Goal: Task Accomplishment & Management: Complete application form

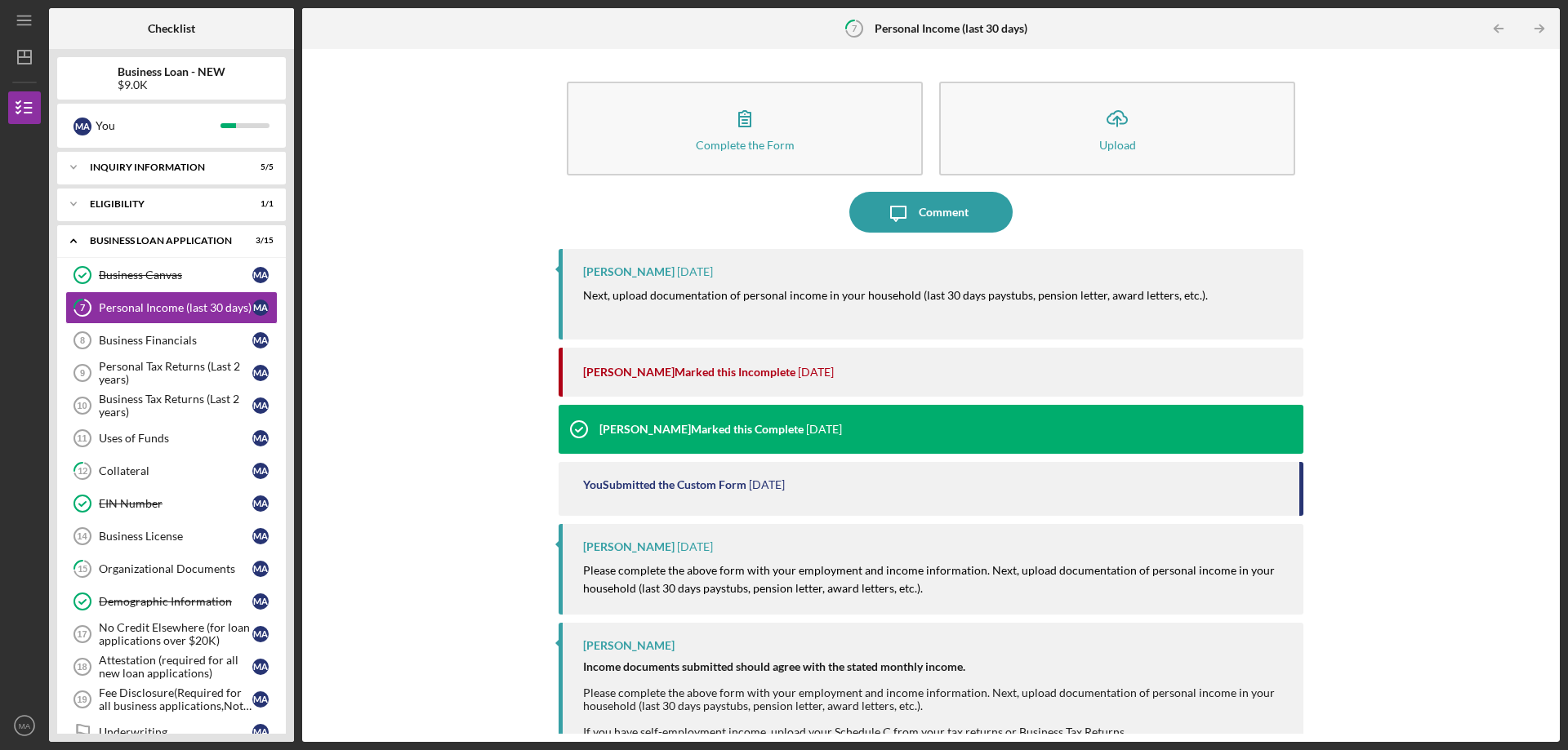
scroll to position [141, 0]
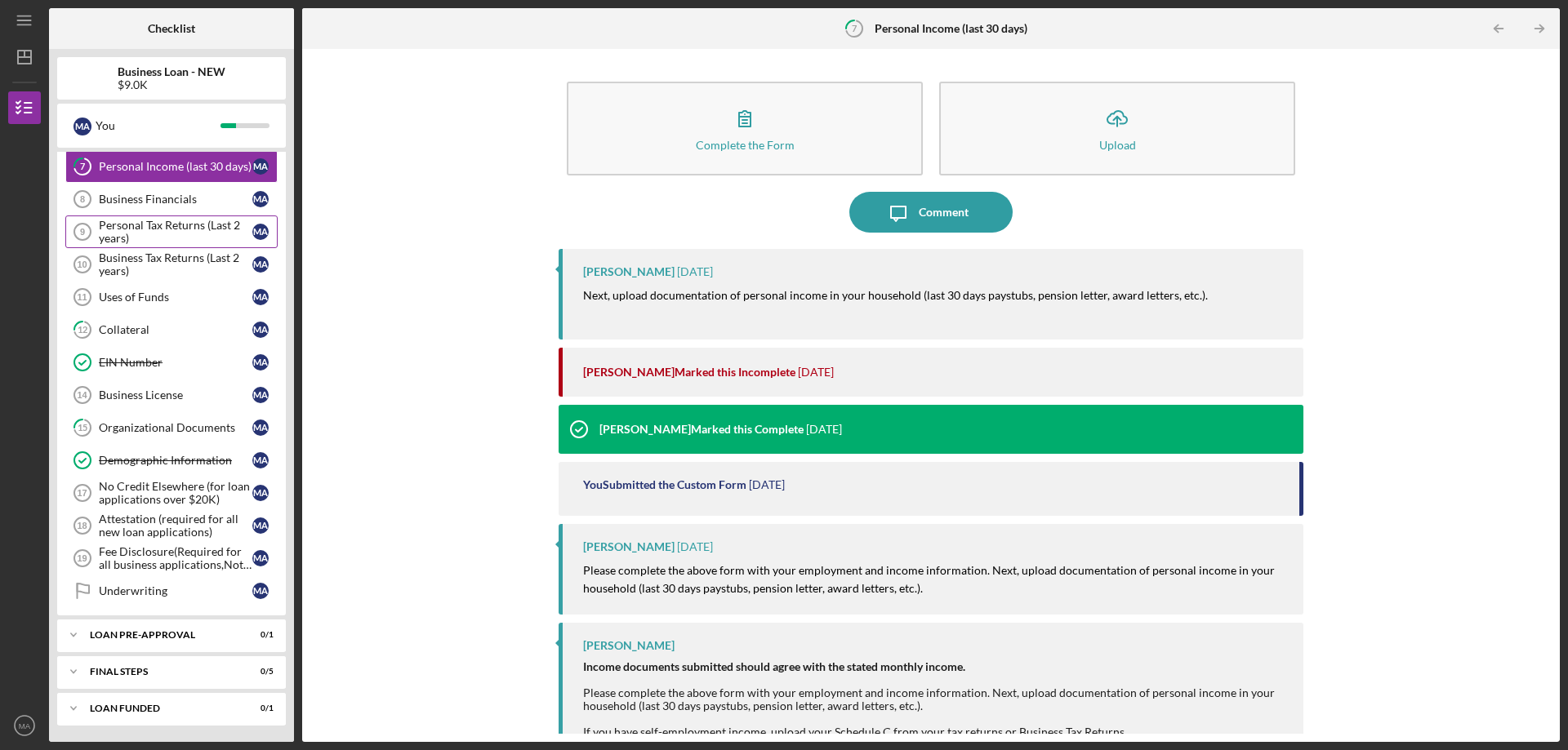
click at [185, 234] on div "Personal Tax Returns (Last 2 years)" at bounding box center [176, 231] width 154 height 26
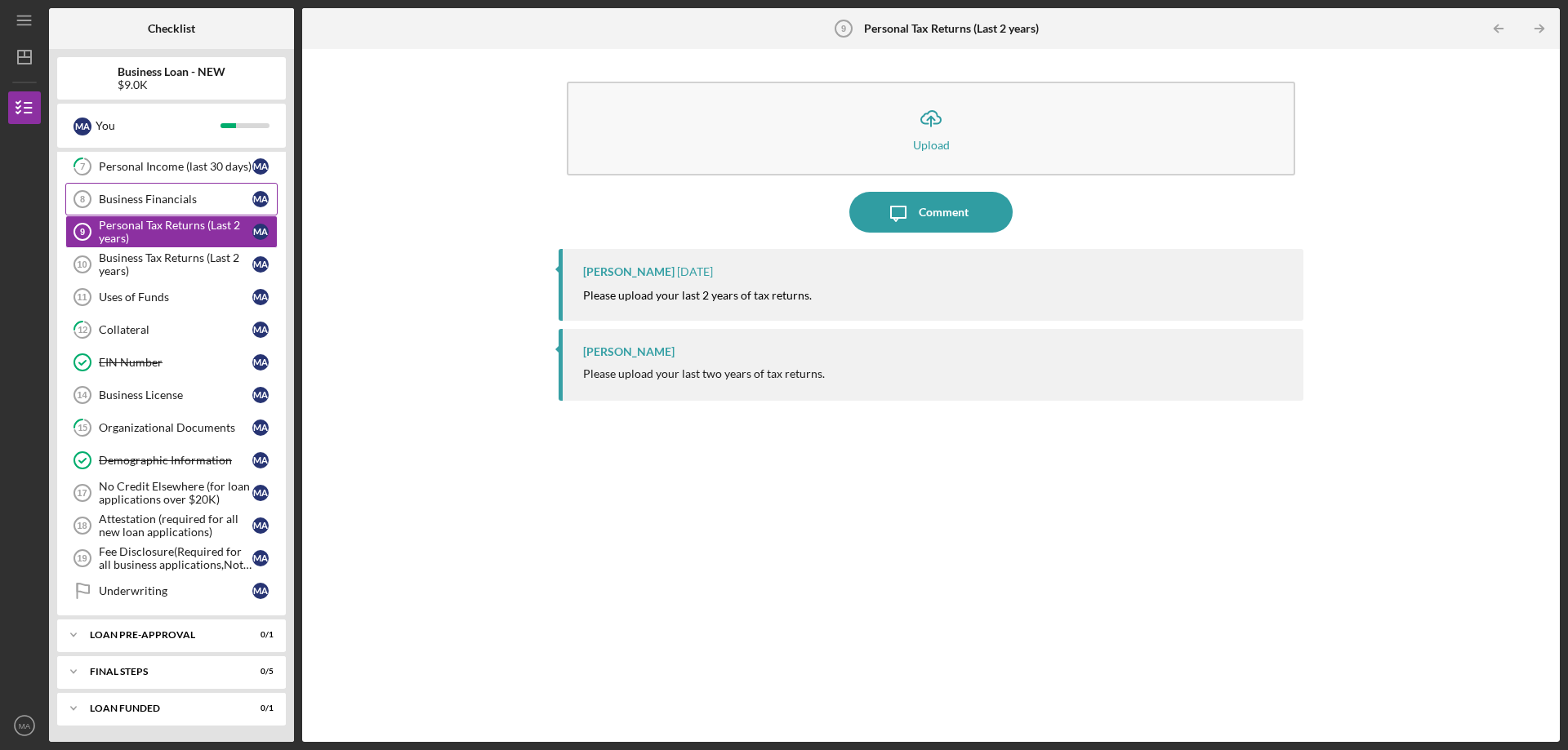
click at [162, 204] on div "Business Financials" at bounding box center [176, 200] width 154 height 13
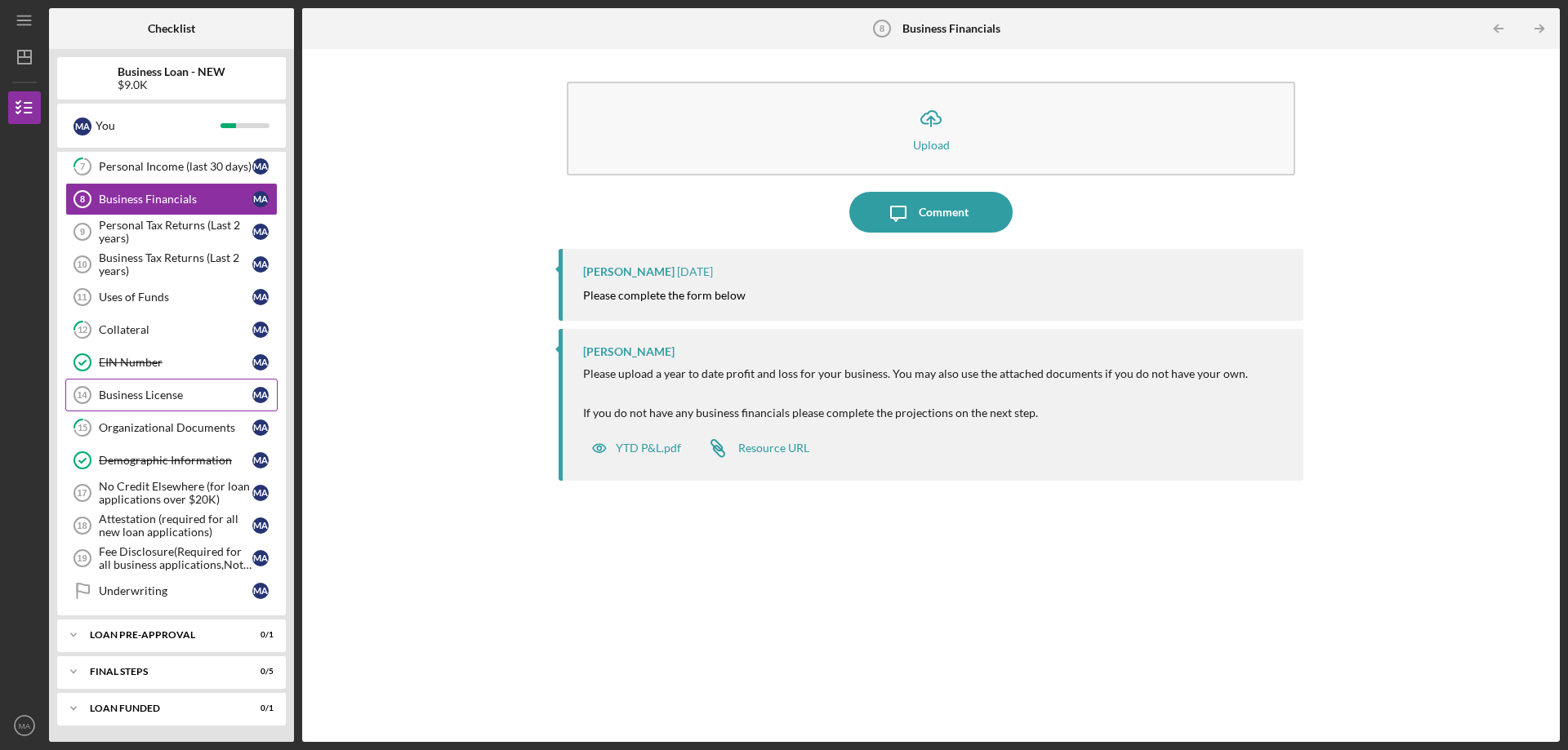
click at [155, 401] on div "Business License" at bounding box center [176, 396] width 154 height 13
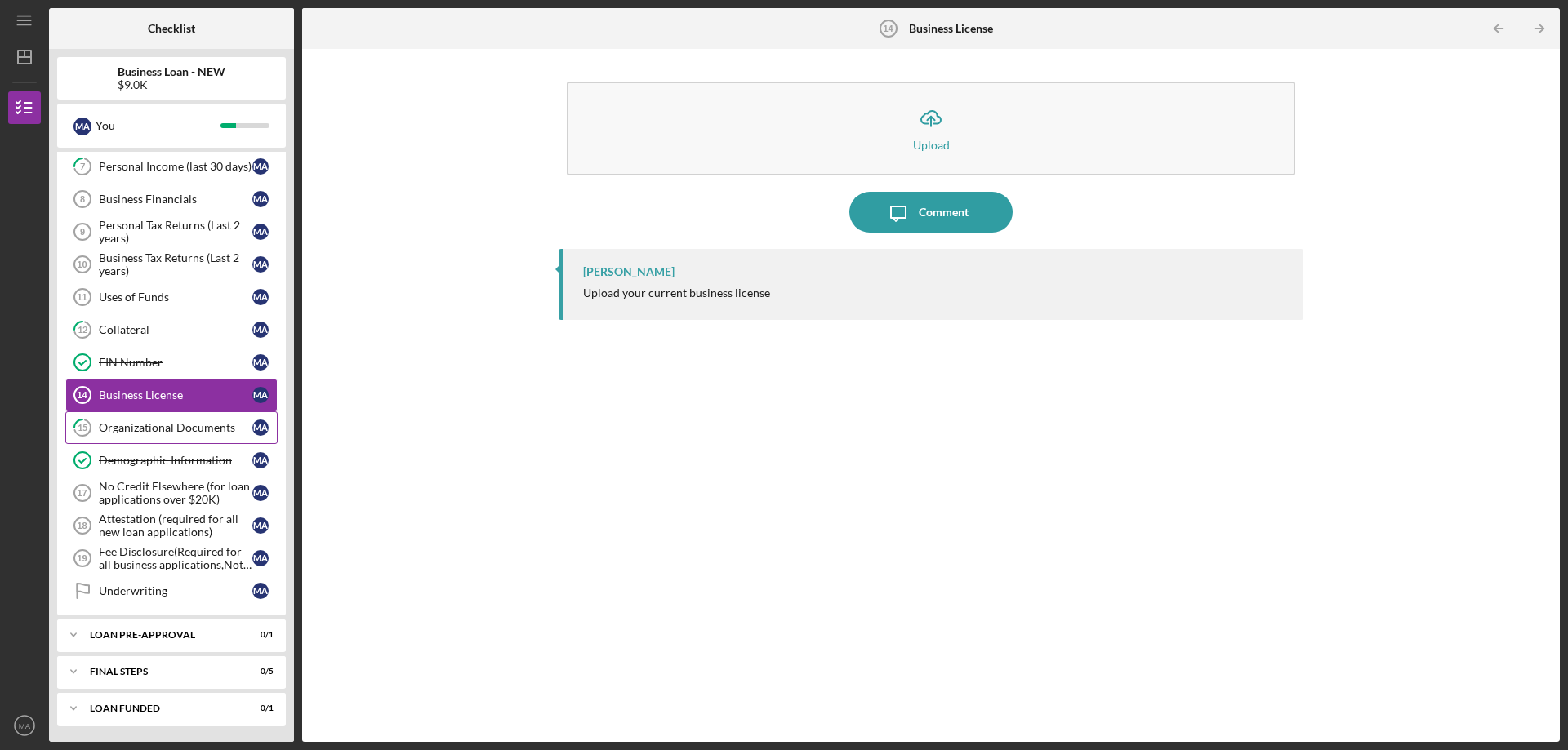
click at [158, 433] on div "Organizational Documents" at bounding box center [176, 428] width 154 height 13
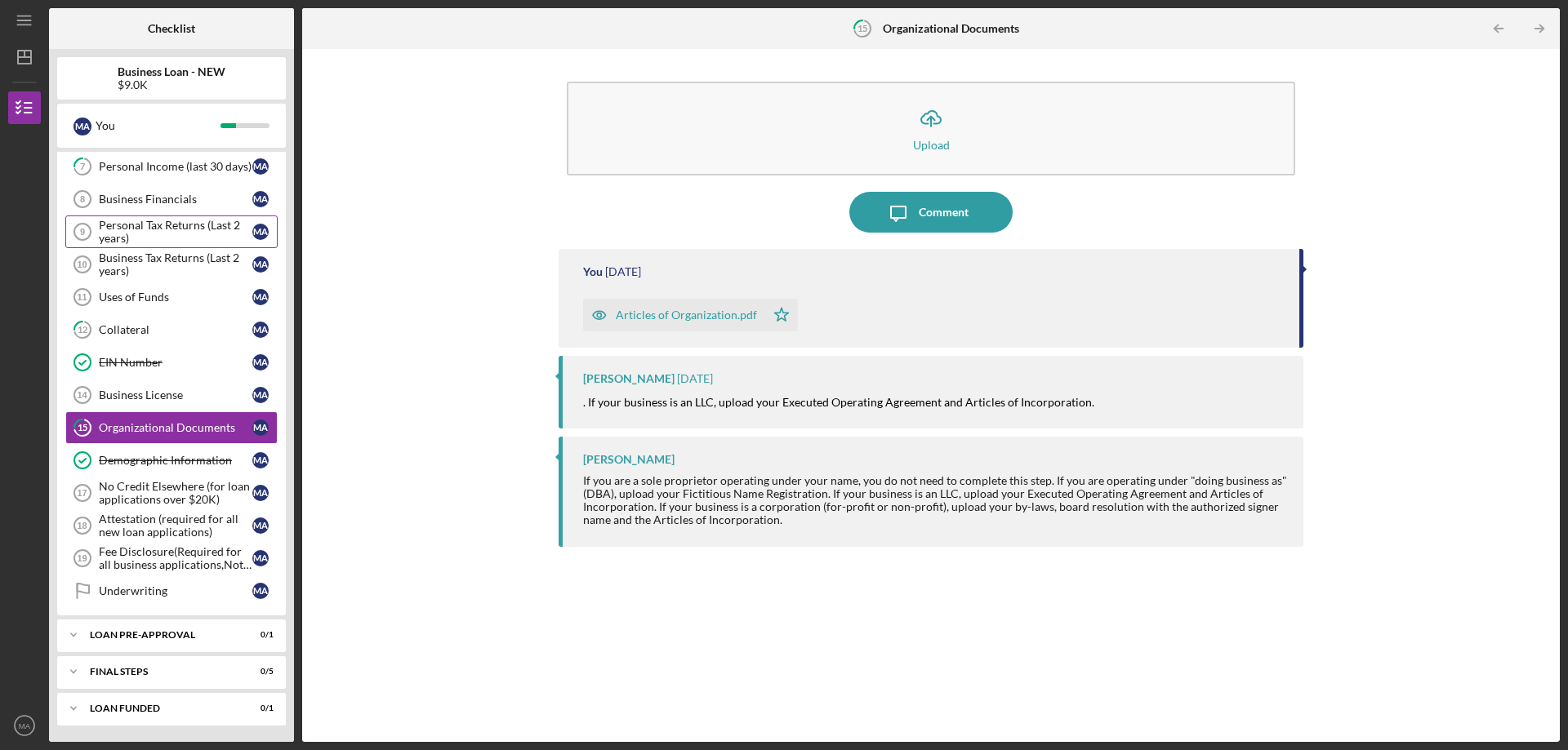
click at [187, 239] on div "Personal Tax Returns (Last 2 years)" at bounding box center [176, 231] width 154 height 26
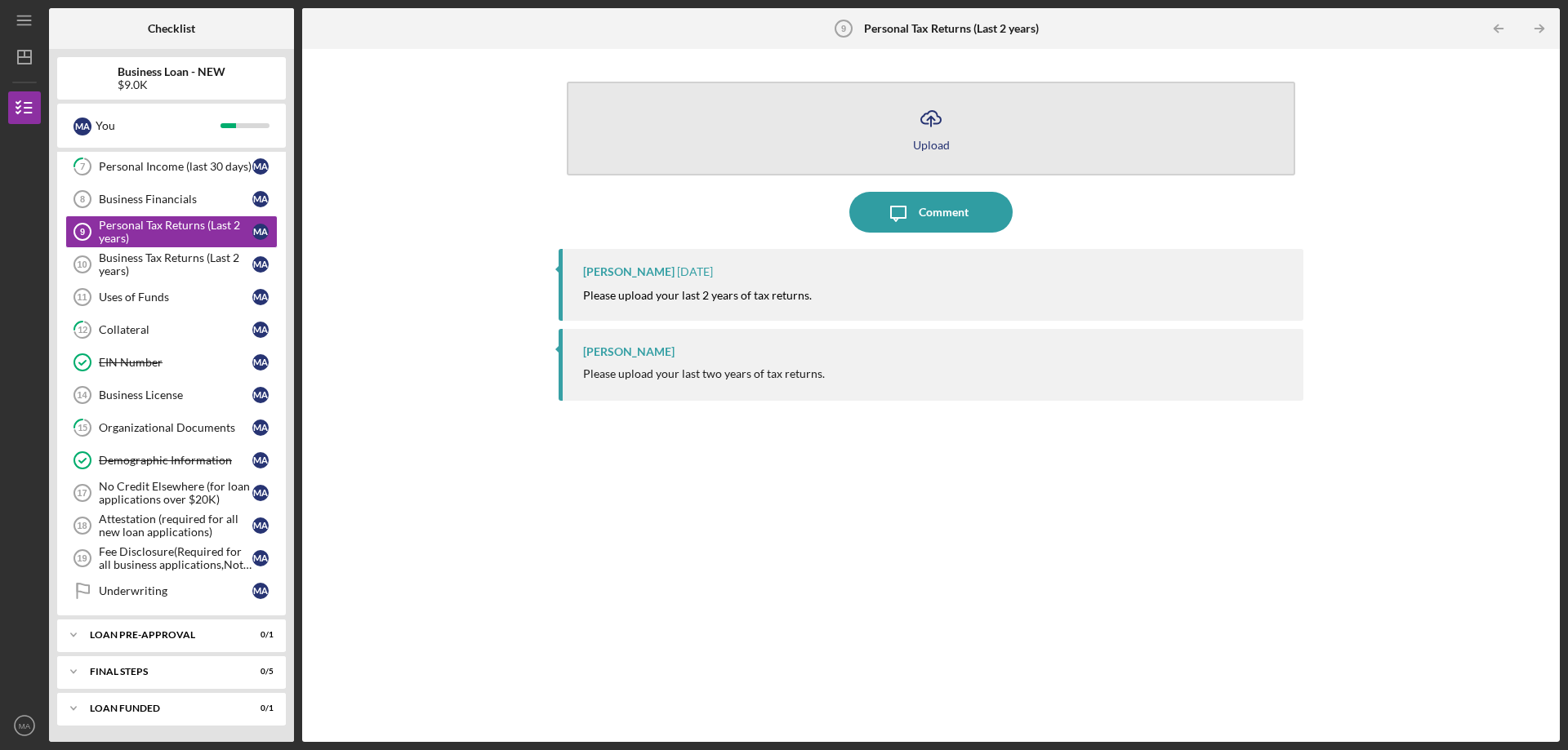
click at [897, 124] on button "Icon/Upload Upload" at bounding box center [931, 129] width 728 height 94
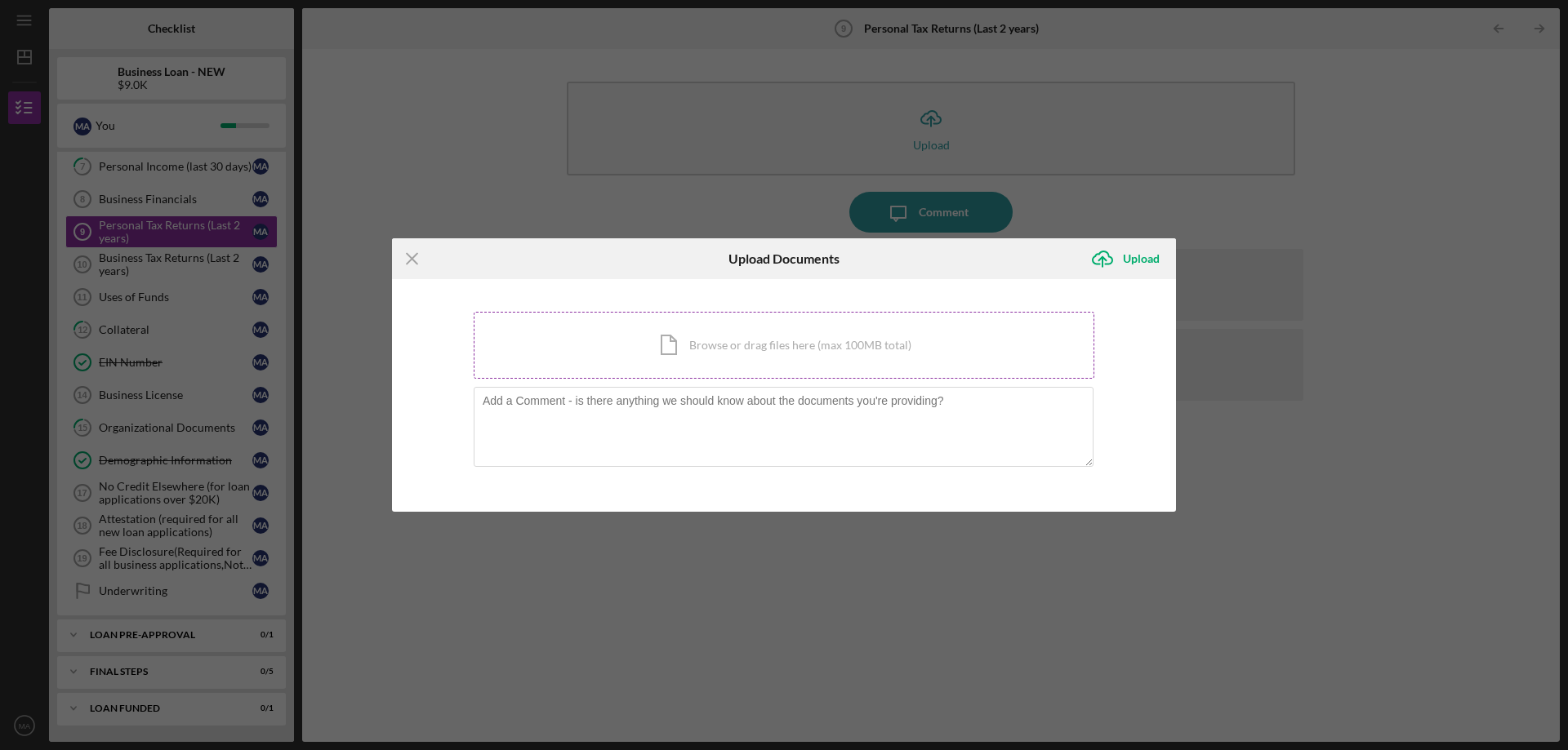
click at [784, 367] on div "Icon/Document Browse or drag files here (max 100MB total) Tap to choose files o…" at bounding box center [784, 346] width 621 height 67
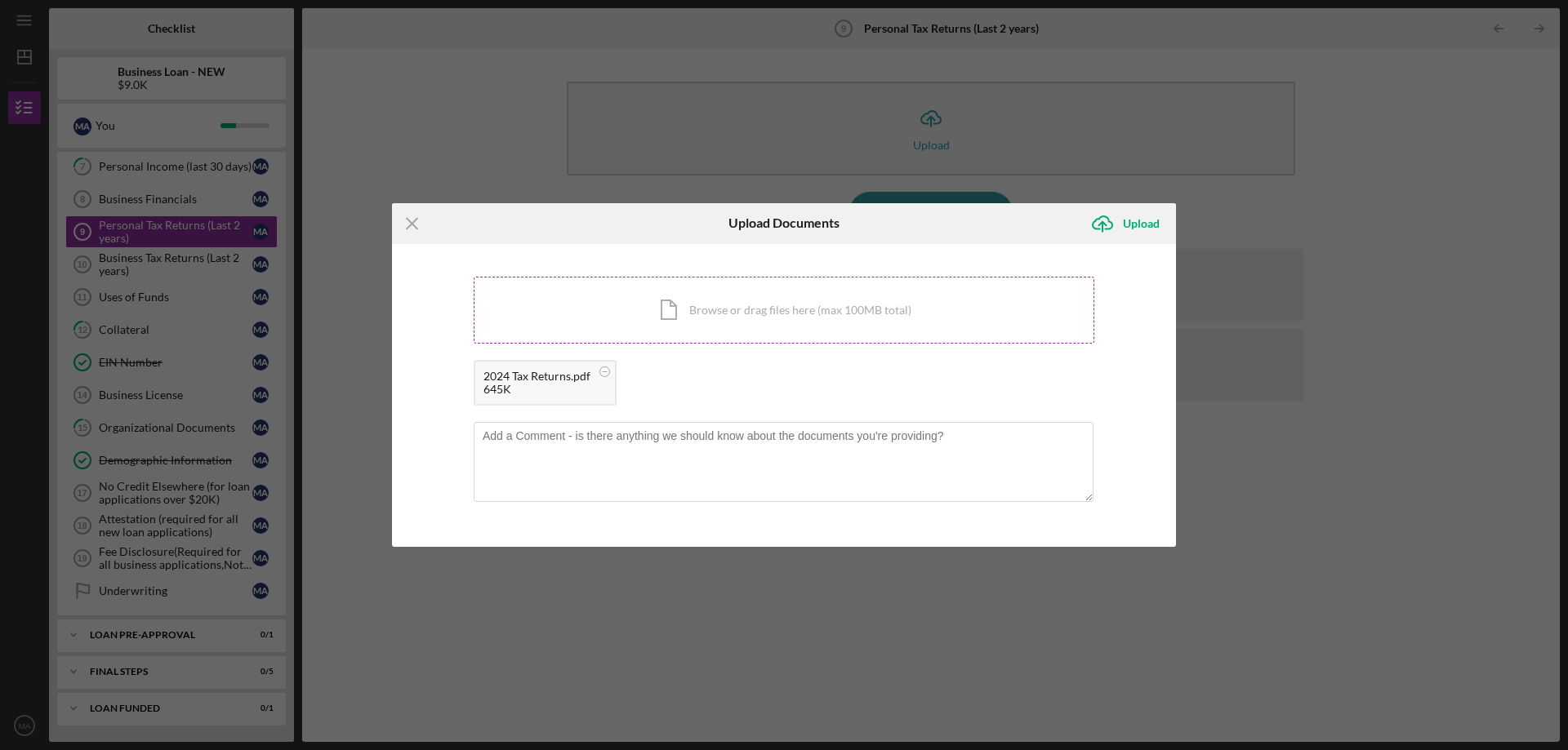
click at [688, 313] on div "Icon/Document Browse or drag files here (max 100MB total) Tap to choose files o…" at bounding box center [784, 310] width 621 height 67
click at [1146, 223] on div "Upload" at bounding box center [1141, 224] width 37 height 33
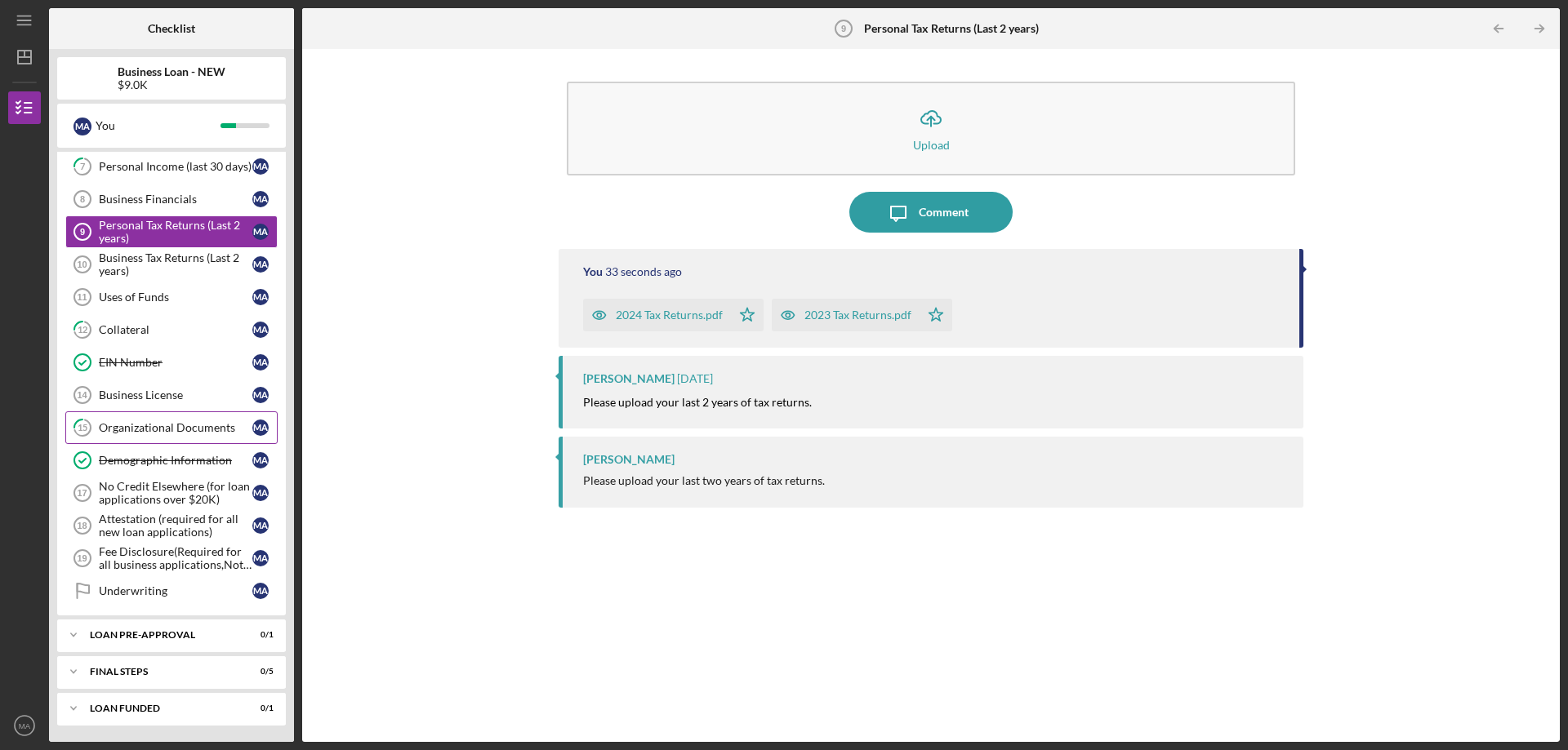
click at [200, 431] on div "Organizational Documents" at bounding box center [176, 428] width 154 height 13
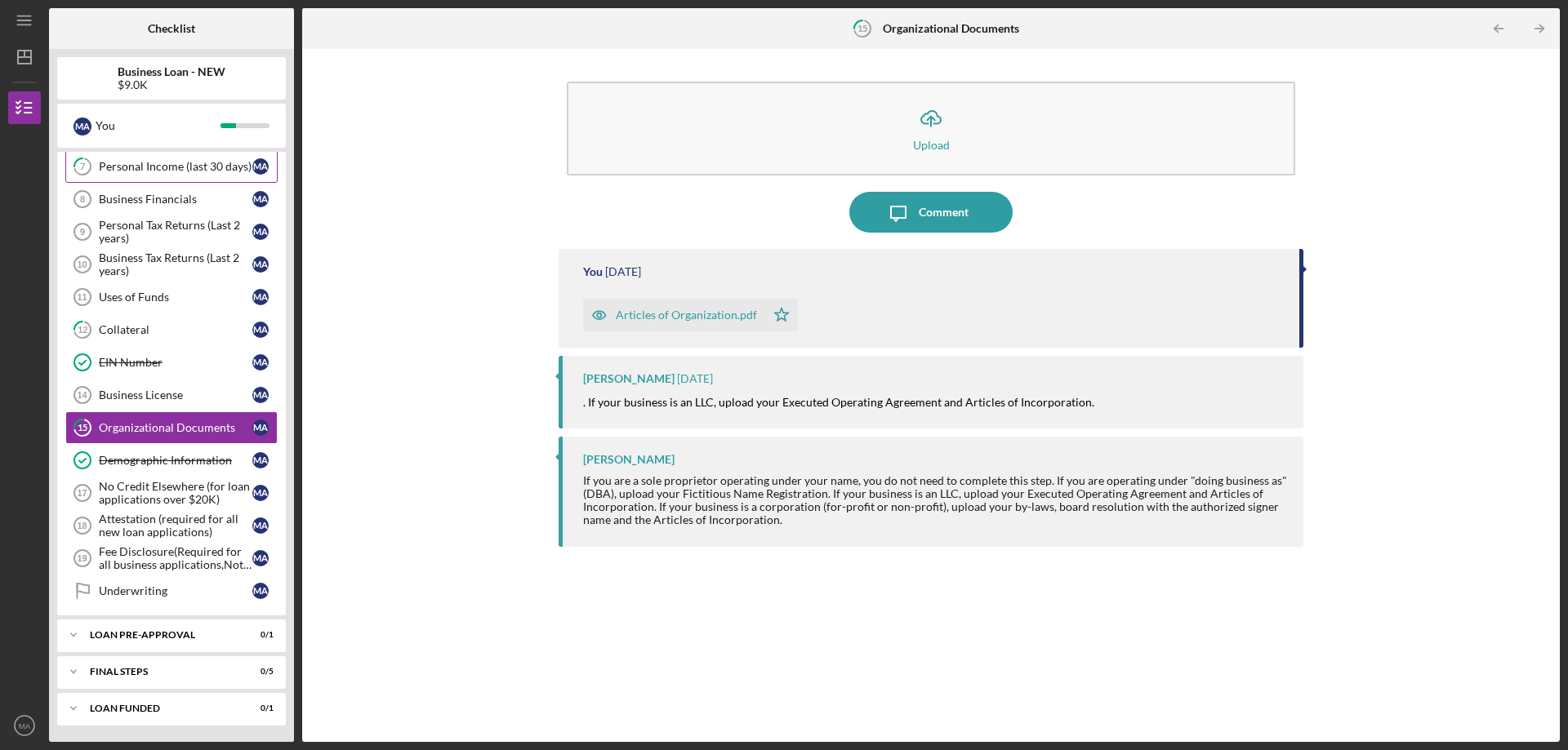
click at [186, 169] on div "Personal Income (last 30 days)" at bounding box center [176, 167] width 154 height 13
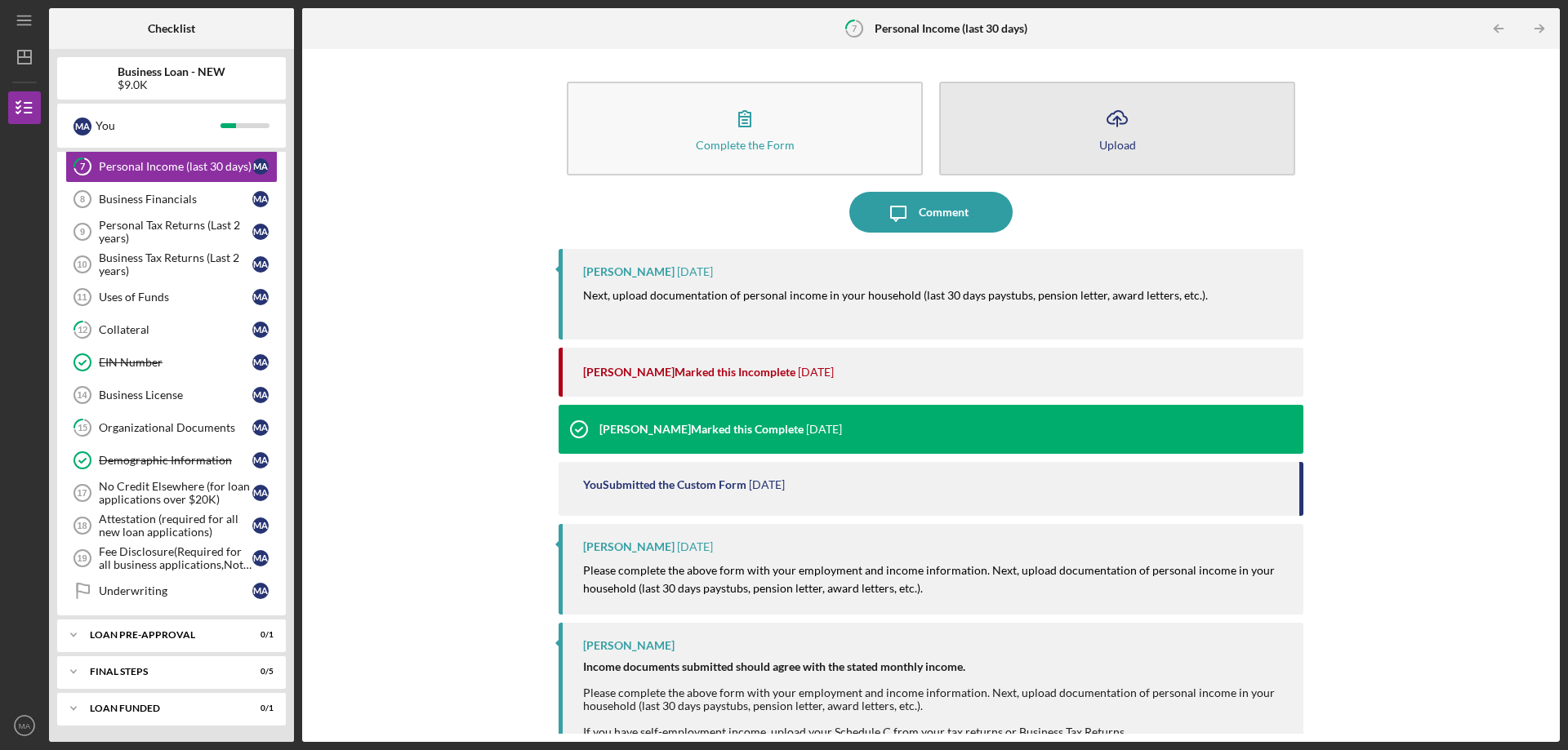
click at [1138, 128] on button "Icon/Upload Upload" at bounding box center [1116, 129] width 356 height 94
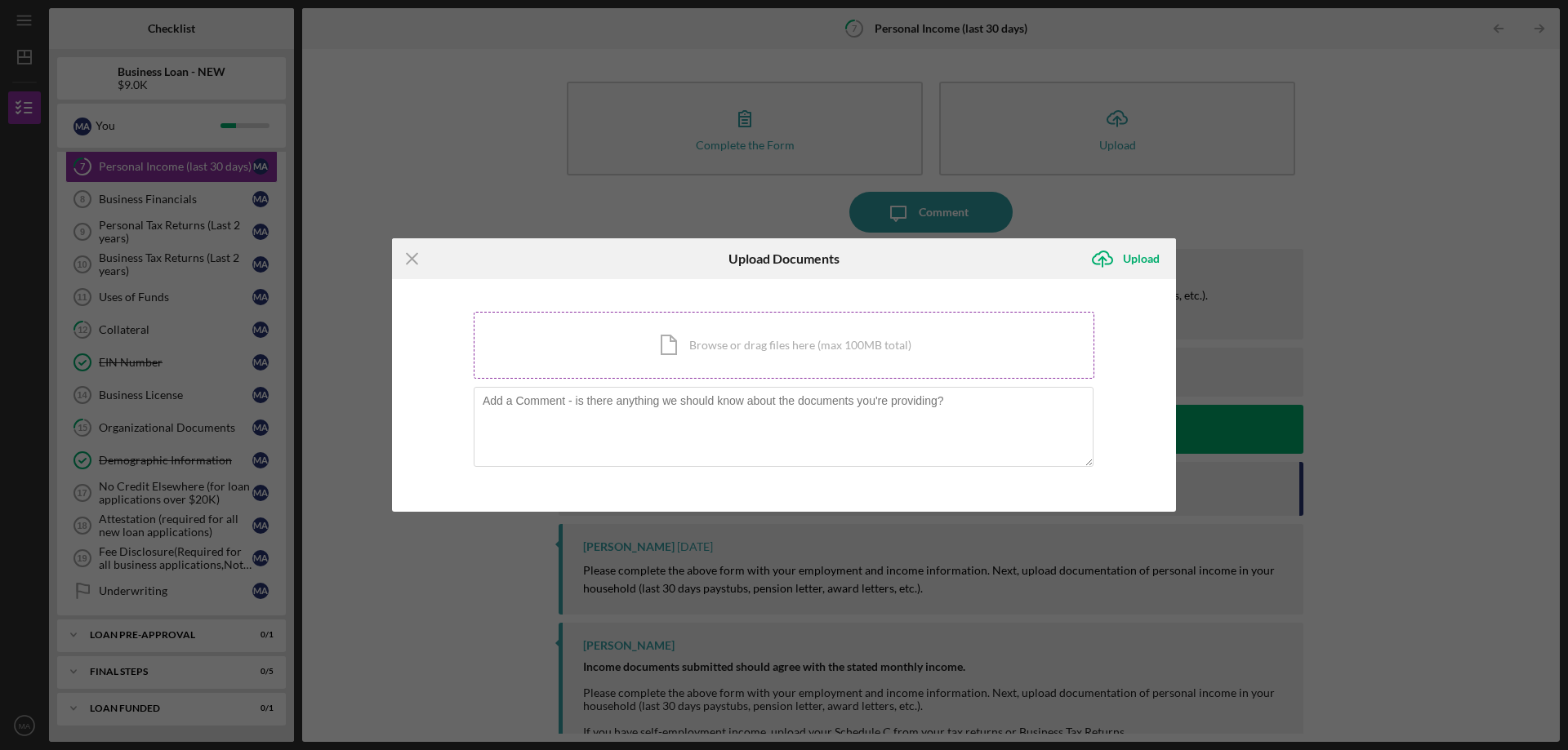
click at [815, 351] on div "Icon/Document Browse or drag files here (max 100MB total) Tap to choose files o…" at bounding box center [784, 346] width 621 height 67
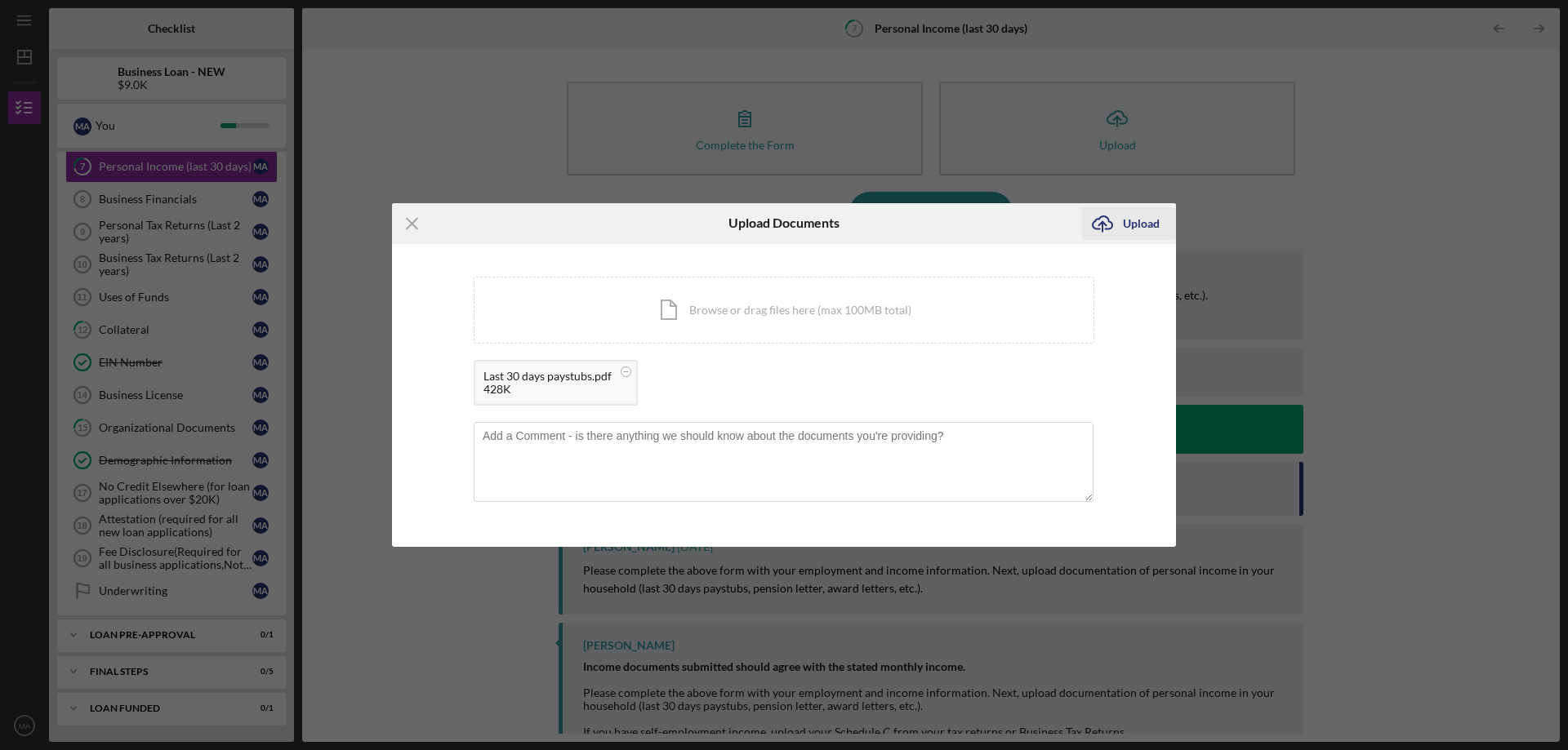
click at [1145, 226] on div "Upload" at bounding box center [1141, 224] width 37 height 33
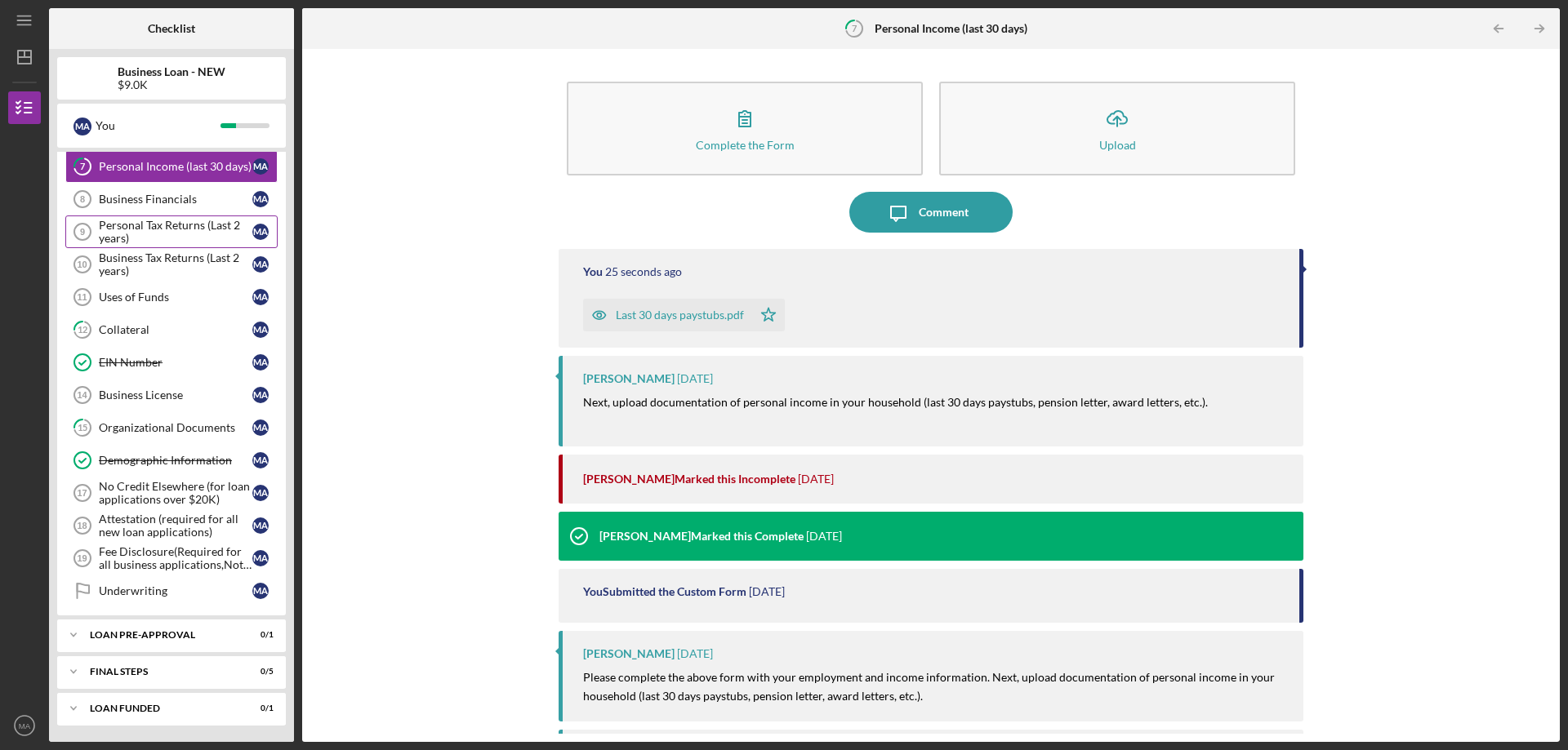
click at [178, 223] on div "Personal Tax Returns (Last 2 years)" at bounding box center [176, 231] width 154 height 26
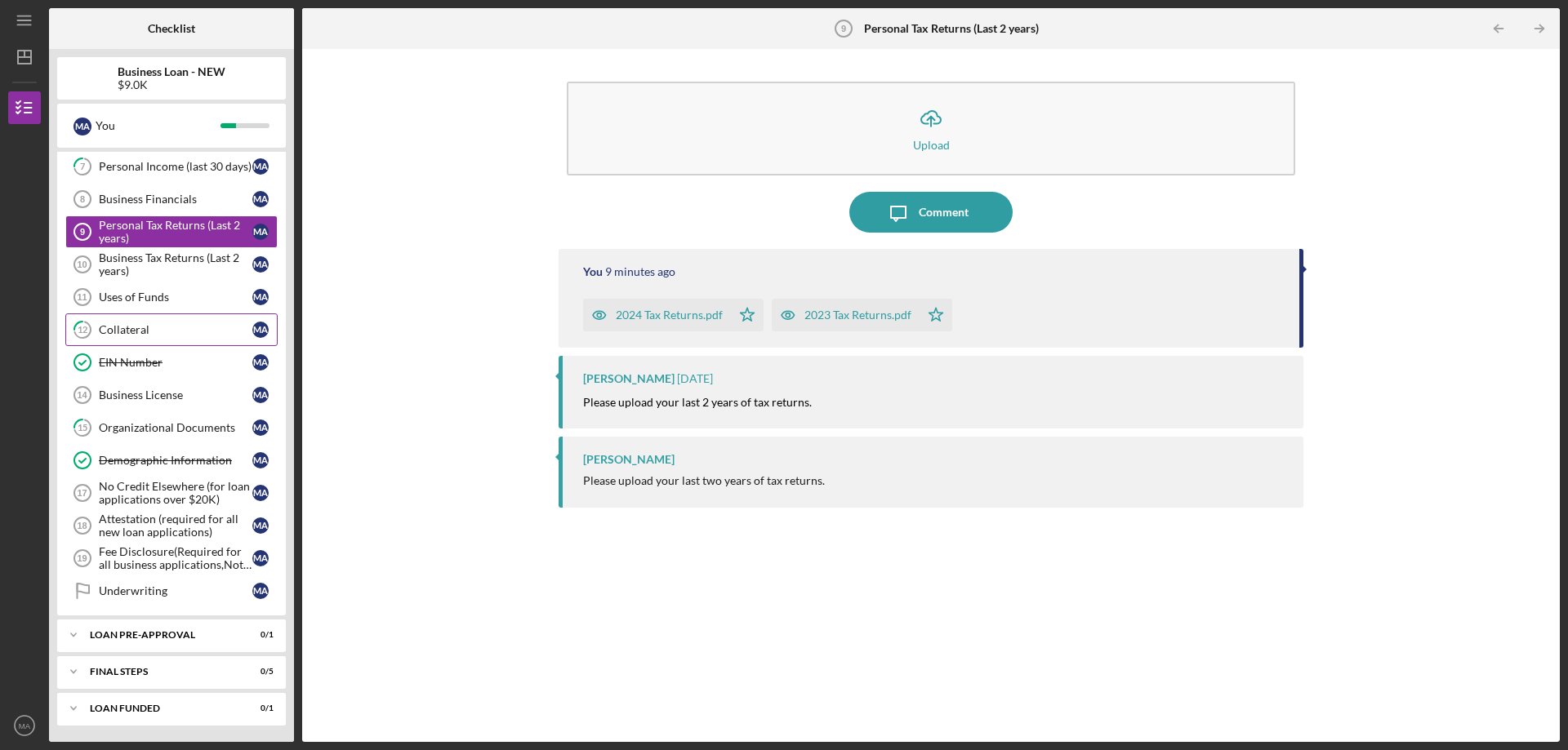
click at [170, 327] on div "Collateral" at bounding box center [176, 330] width 154 height 13
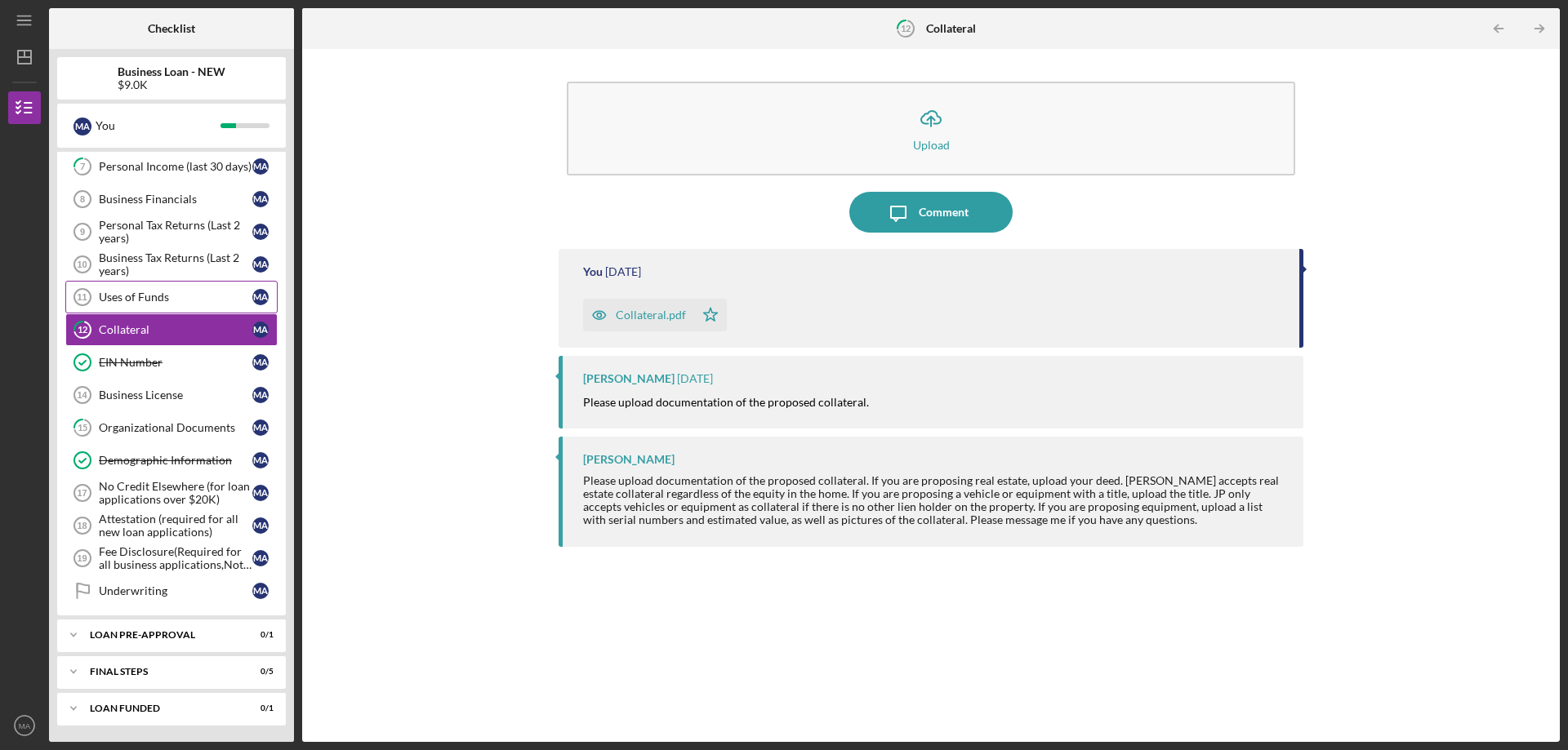
click at [154, 293] on div "Uses of Funds" at bounding box center [176, 298] width 154 height 13
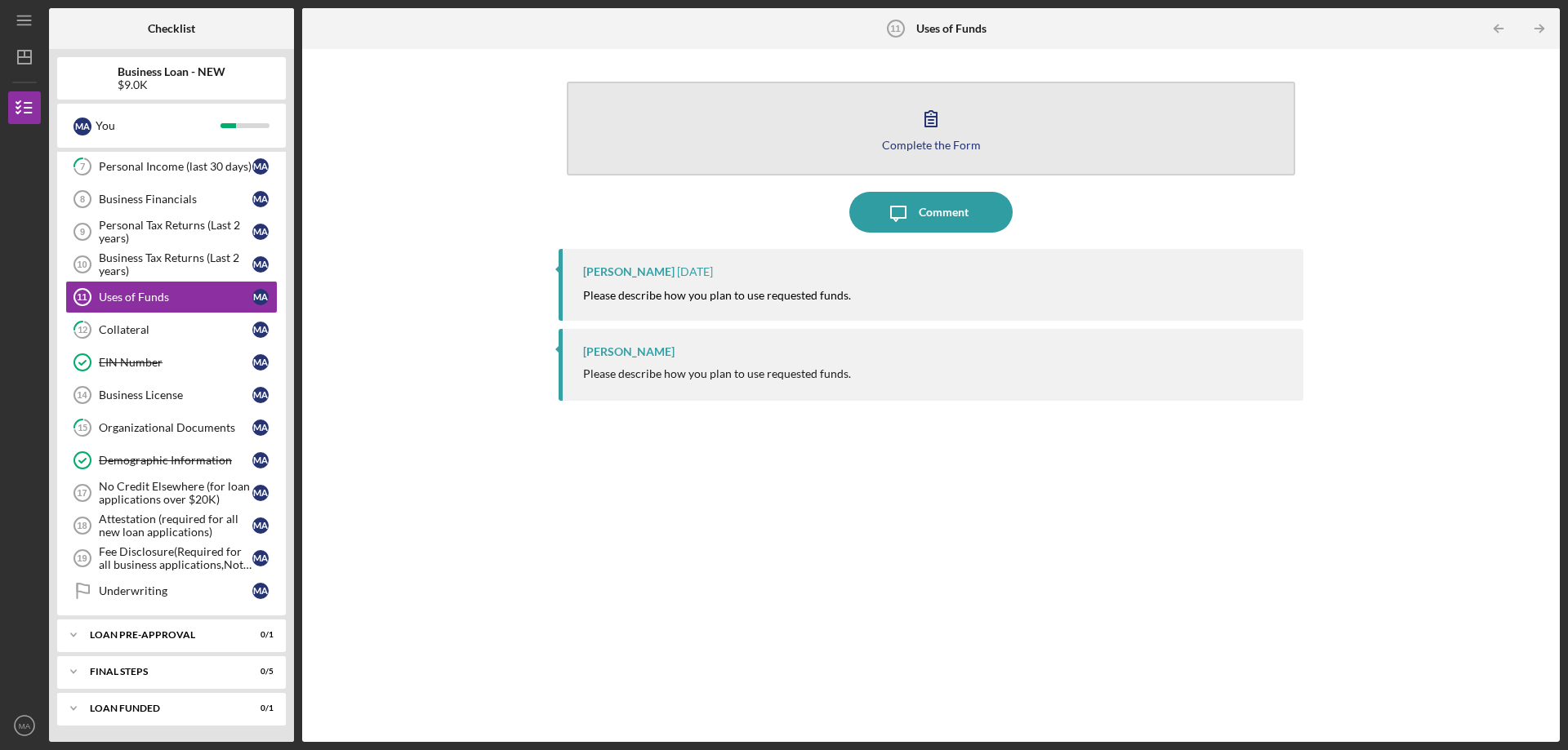
click at [927, 132] on icon "button" at bounding box center [931, 118] width 40 height 40
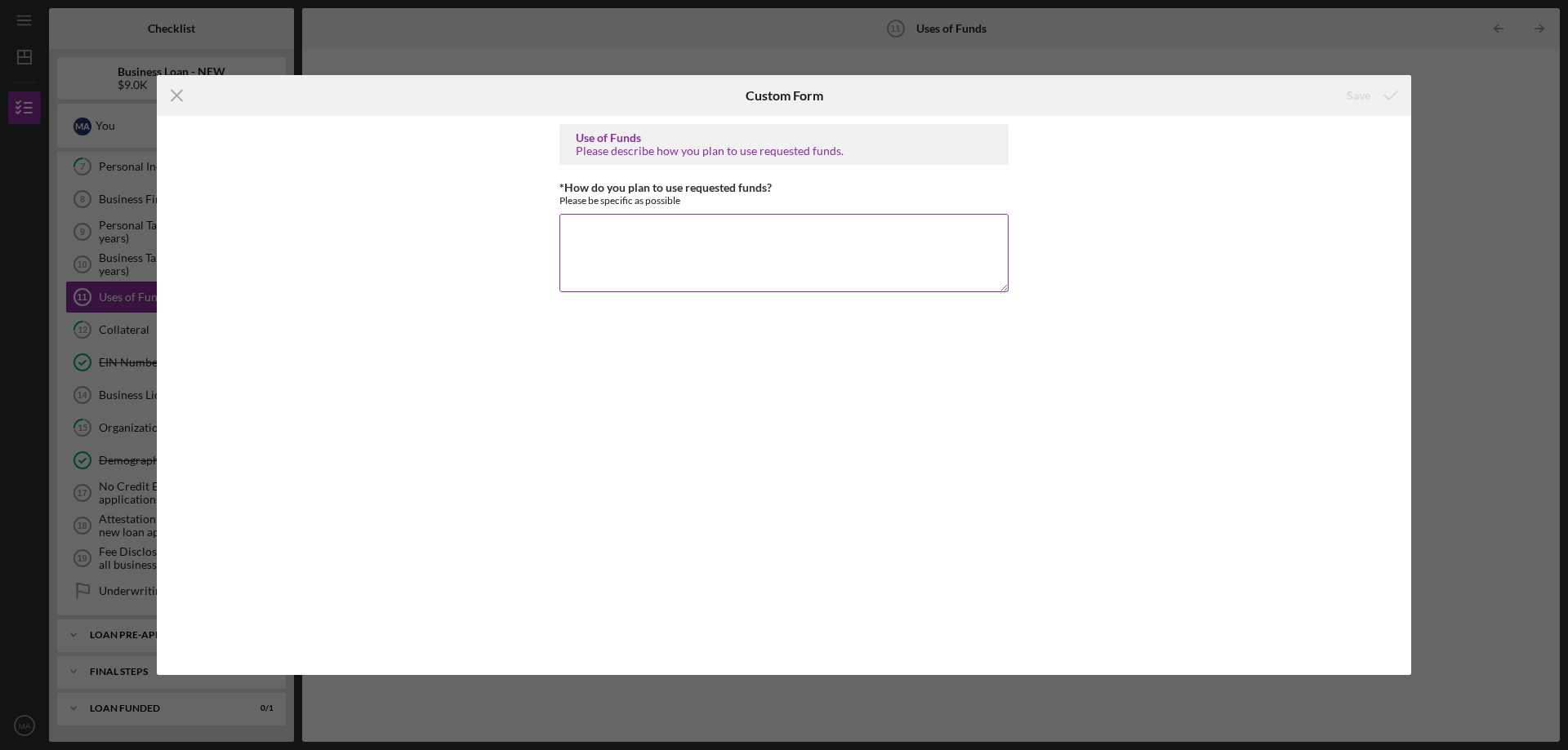
click at [873, 268] on textarea "*How do you plan to use requested funds?" at bounding box center [783, 254] width 449 height 79
click at [697, 244] on textarea "The requested loan amount will be used to cover majority startup expenses. I am…" at bounding box center [783, 254] width 449 height 79
click at [993, 246] on textarea "The requested loan amount will be used to cover majority startup expenses. I am…" at bounding box center [783, 254] width 449 height 79
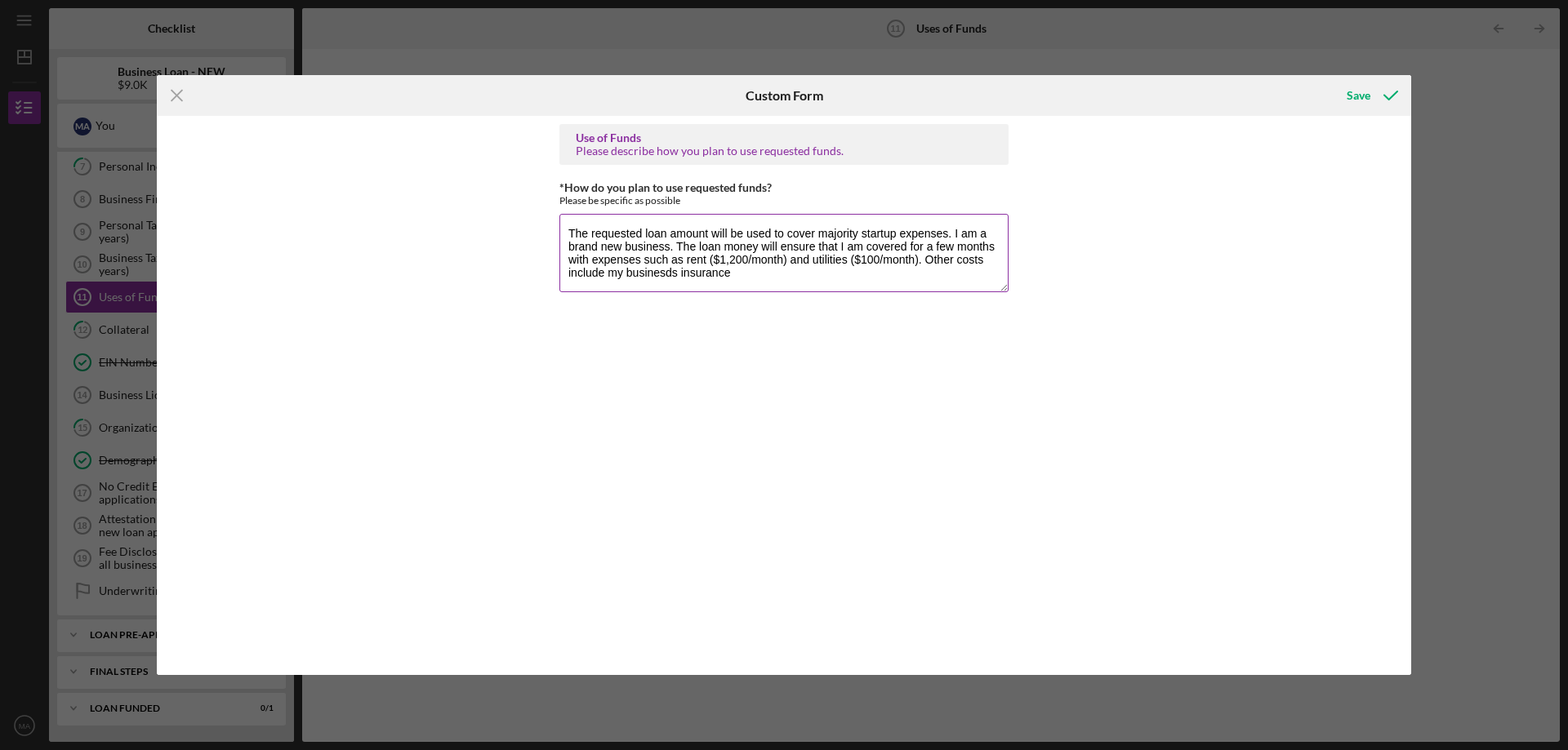
click at [669, 274] on textarea "The requested loan amount will be used to cover majority startup expenses. I am…" at bounding box center [783, 254] width 449 height 79
click at [813, 277] on textarea "The requested loan amount will be used to cover majority startup expenses. I am…" at bounding box center [783, 254] width 449 height 79
drag, startPoint x: 568, startPoint y: 274, endPoint x: 685, endPoint y: 273, distance: 117.0
click at [685, 273] on textarea "The requested loan amount will be used to cover majority startup expenses. I am…" at bounding box center [783, 254] width 449 height 79
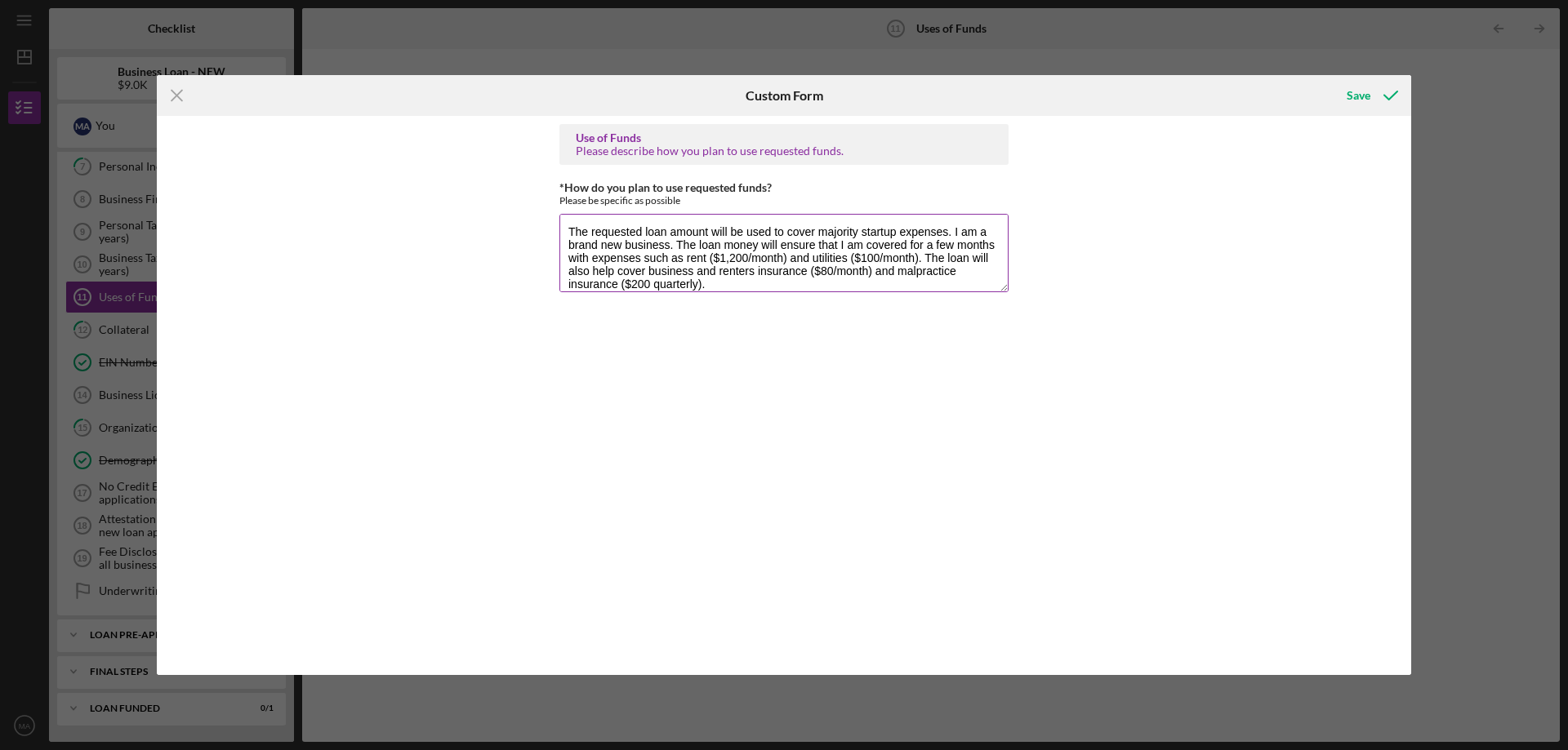
click at [787, 282] on textarea "The requested loan amount will be used to cover majority startup expenses. I am…" at bounding box center [783, 254] width 449 height 79
click at [671, 283] on textarea "The requested loan amount will be used to cover majority startup expenses. I am…" at bounding box center [783, 254] width 449 height 79
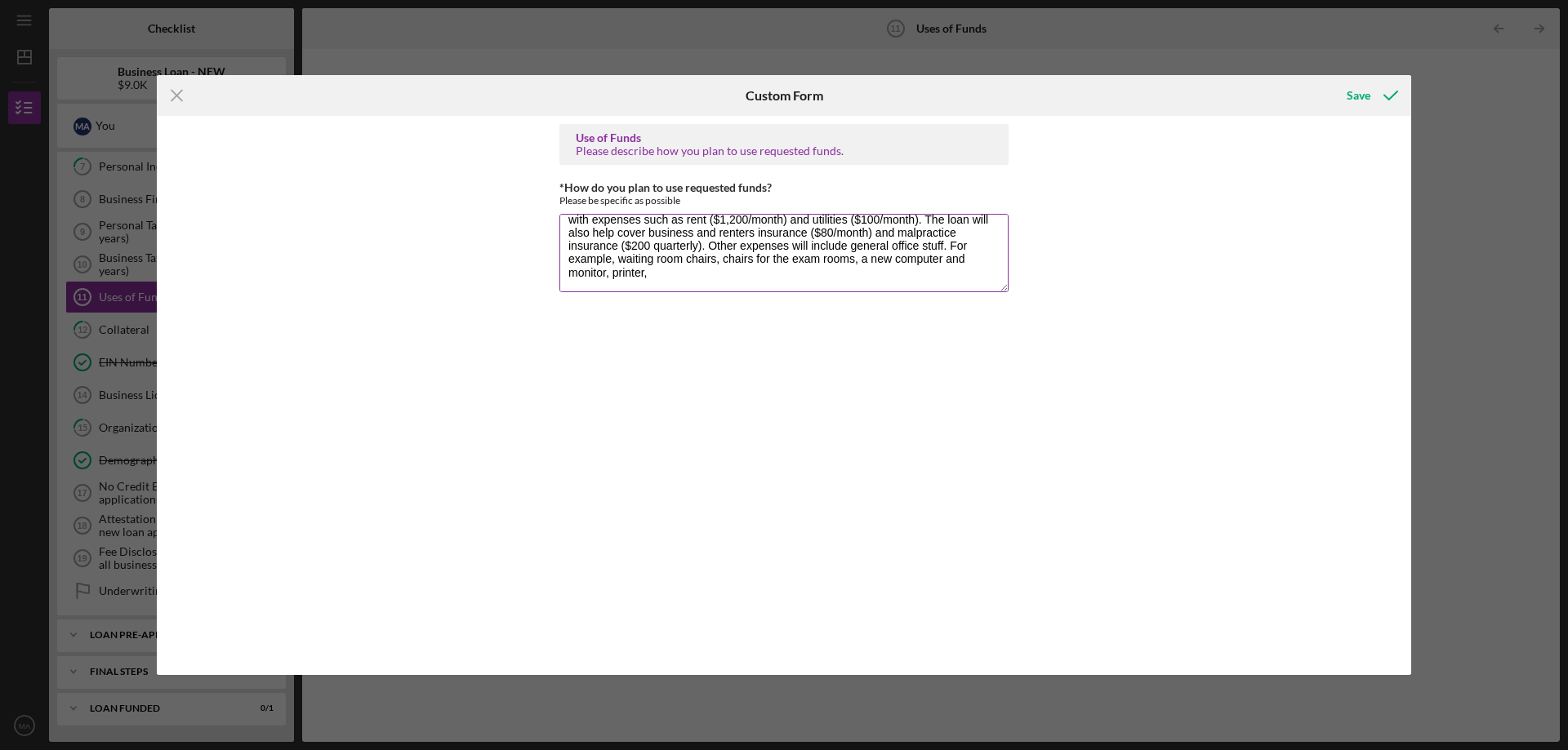
click at [982, 242] on textarea "The requested loan amount will be used to cover majority startup expenses. I am…" at bounding box center [783, 254] width 449 height 79
click at [670, 258] on textarea "The requested loan amount will be used to cover majority startup expenses. I am…" at bounding box center [783, 254] width 449 height 79
click at [813, 275] on textarea "The requested loan amount will be used to cover majority startup expenses. I am…" at bounding box center [783, 254] width 449 height 79
click at [796, 270] on textarea "The requested loan amount will be used to cover majority startup expenses. I am…" at bounding box center [783, 254] width 449 height 79
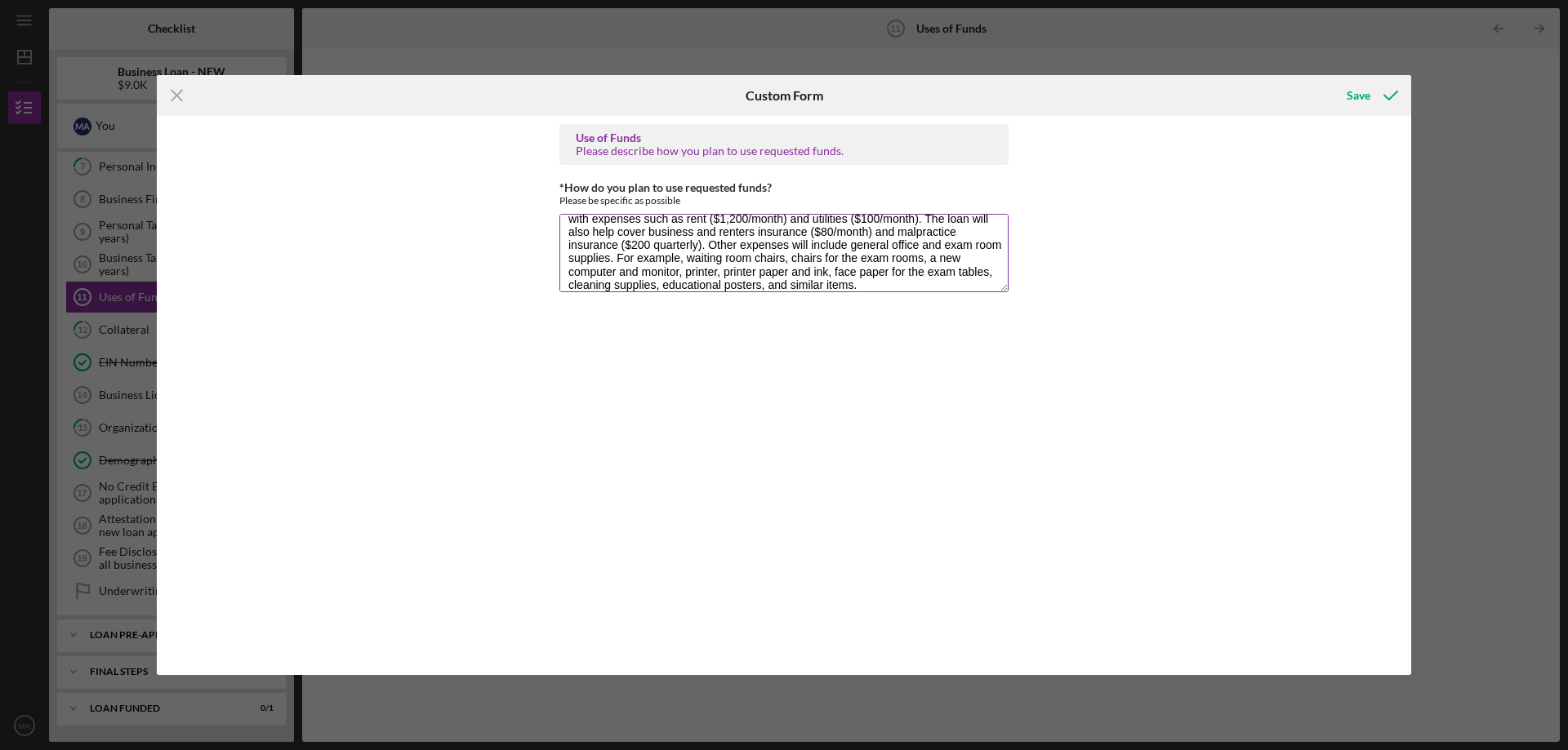
click at [955, 290] on textarea "The requested loan amount will be used to cover majority startup expenses. I am…" at bounding box center [783, 254] width 449 height 79
click at [599, 280] on textarea "The requested loan amount will be used to cover majority startup expenses. I am…" at bounding box center [783, 254] width 449 height 79
click at [726, 285] on textarea "The requested loan amount will be used to cover majority startup expenses. I am…" at bounding box center [783, 254] width 449 height 79
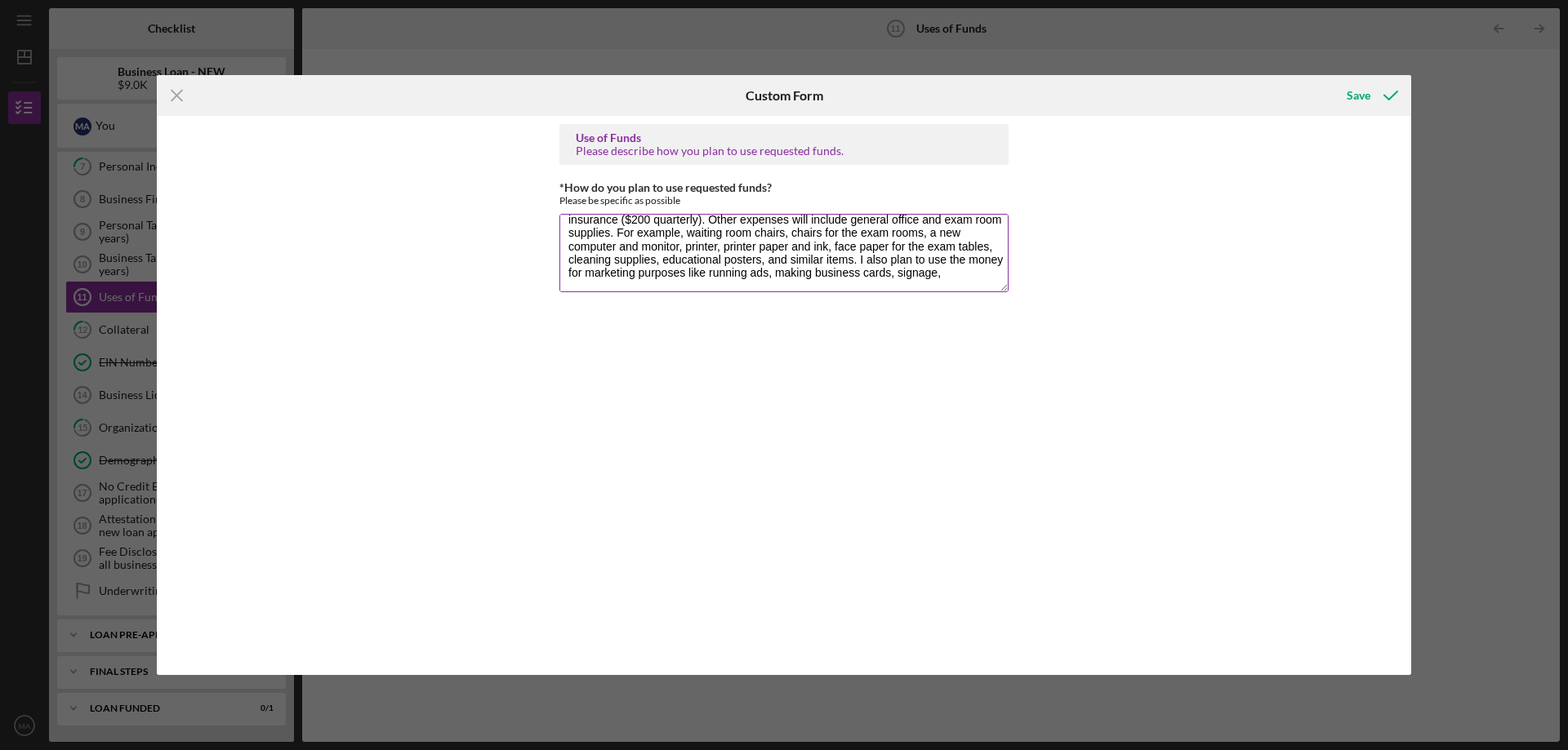
click at [601, 288] on textarea "The requested loan amount will be used to cover majority startup expenses. I am…" at bounding box center [783, 254] width 449 height 79
click at [655, 293] on div "*How do you plan to use requested funds? Please be specific as possible The req…" at bounding box center [783, 238] width 449 height 114
click at [655, 291] on textarea "The requested loan amount will be used to cover majority startup expenses. I am…" at bounding box center [783, 254] width 449 height 79
type textarea "The requested loan amount will be used to cover majority startup expenses. I am…"
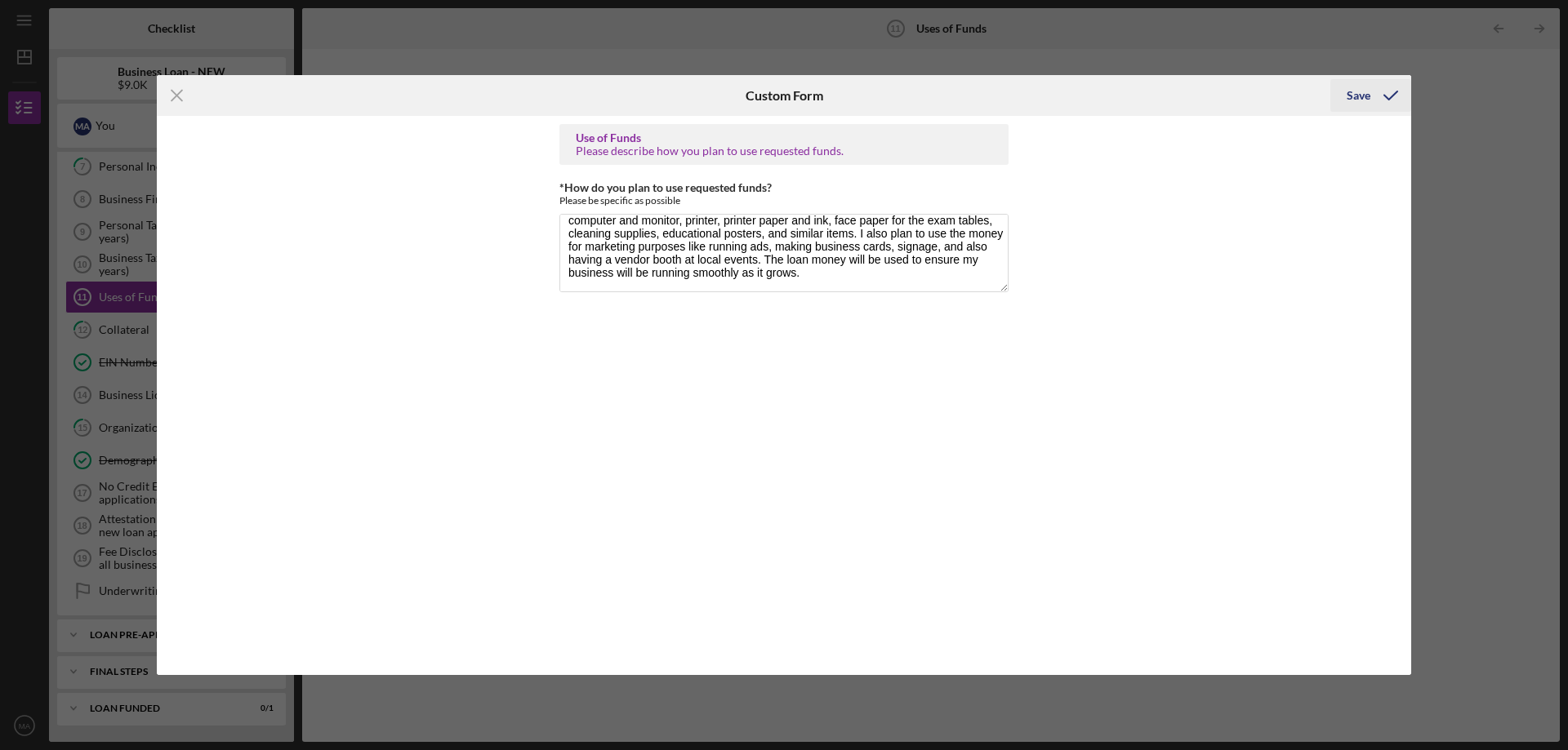
click at [1350, 88] on div "Save" at bounding box center [1358, 95] width 24 height 33
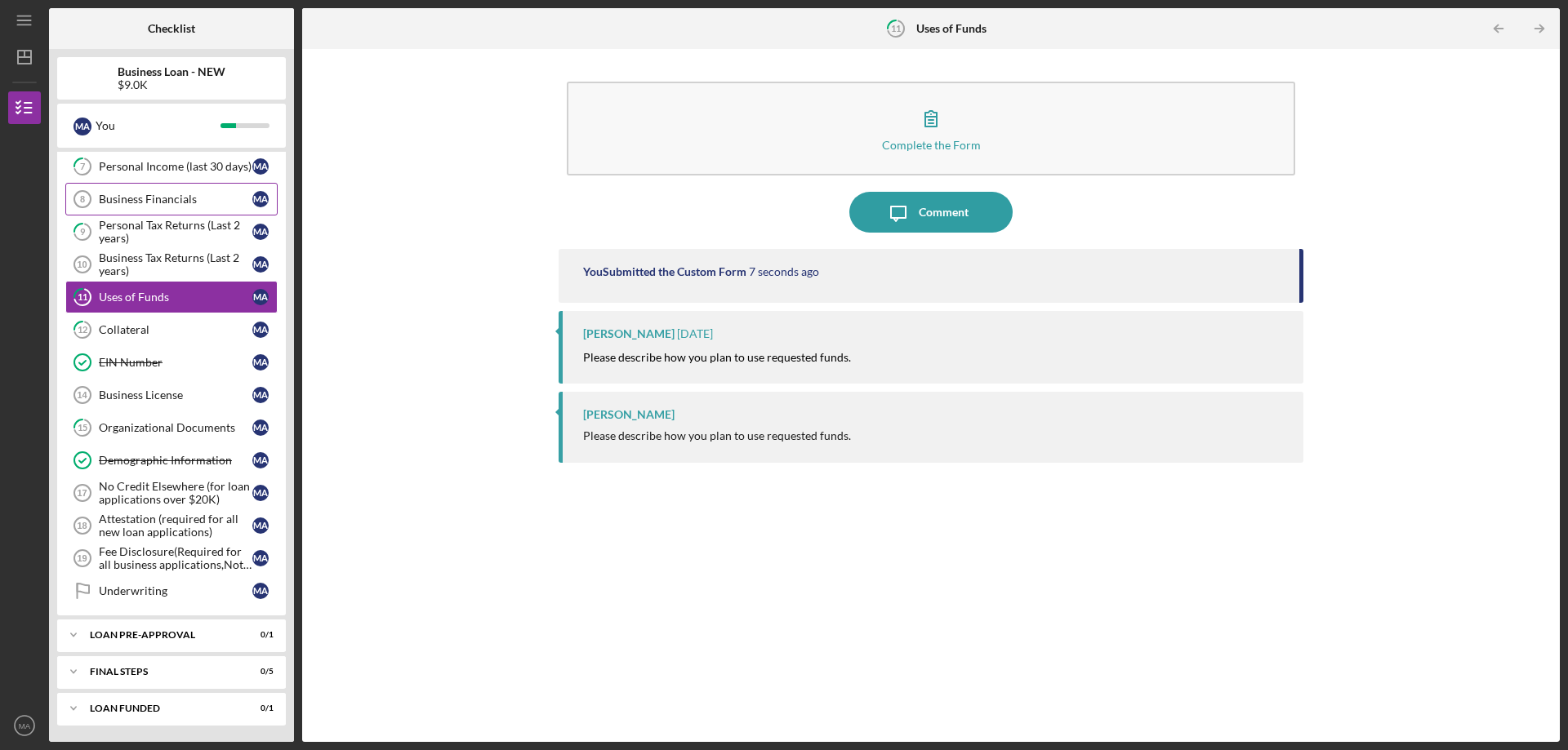
click at [168, 197] on div "Business Financials" at bounding box center [176, 200] width 154 height 13
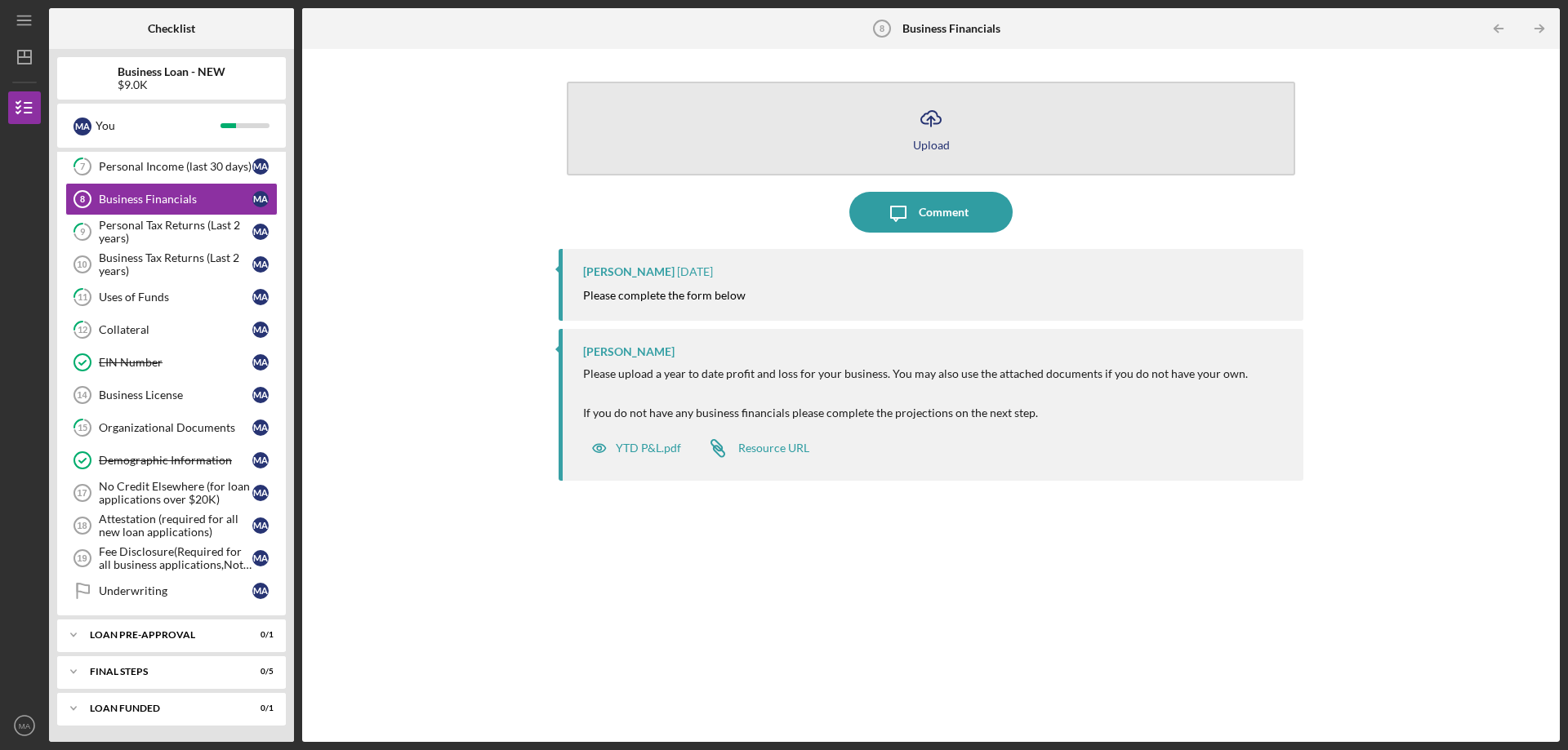
click at [865, 116] on button "Icon/Upload Upload" at bounding box center [931, 129] width 728 height 94
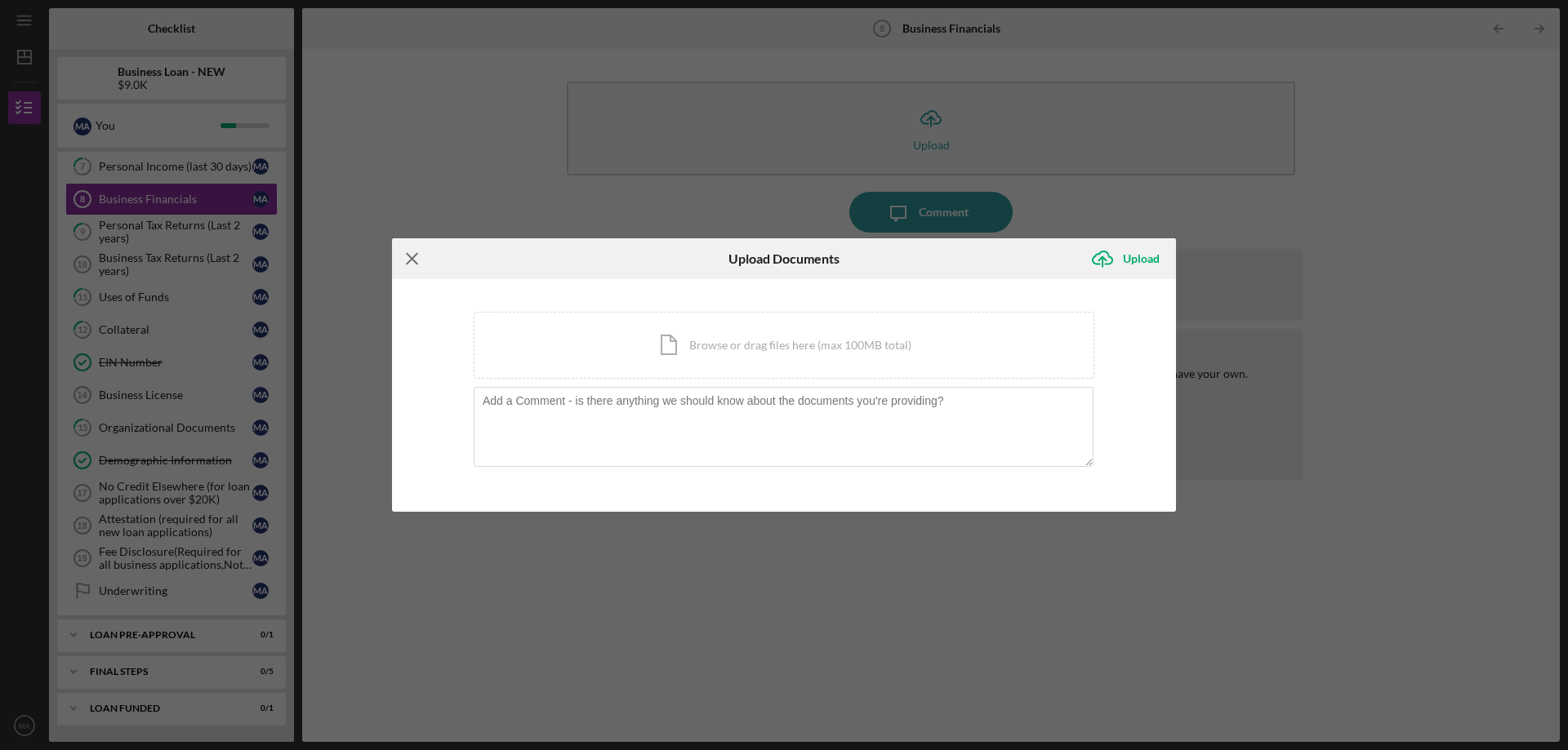
click at [418, 258] on icon "Icon/Menu Close" at bounding box center [412, 258] width 40 height 40
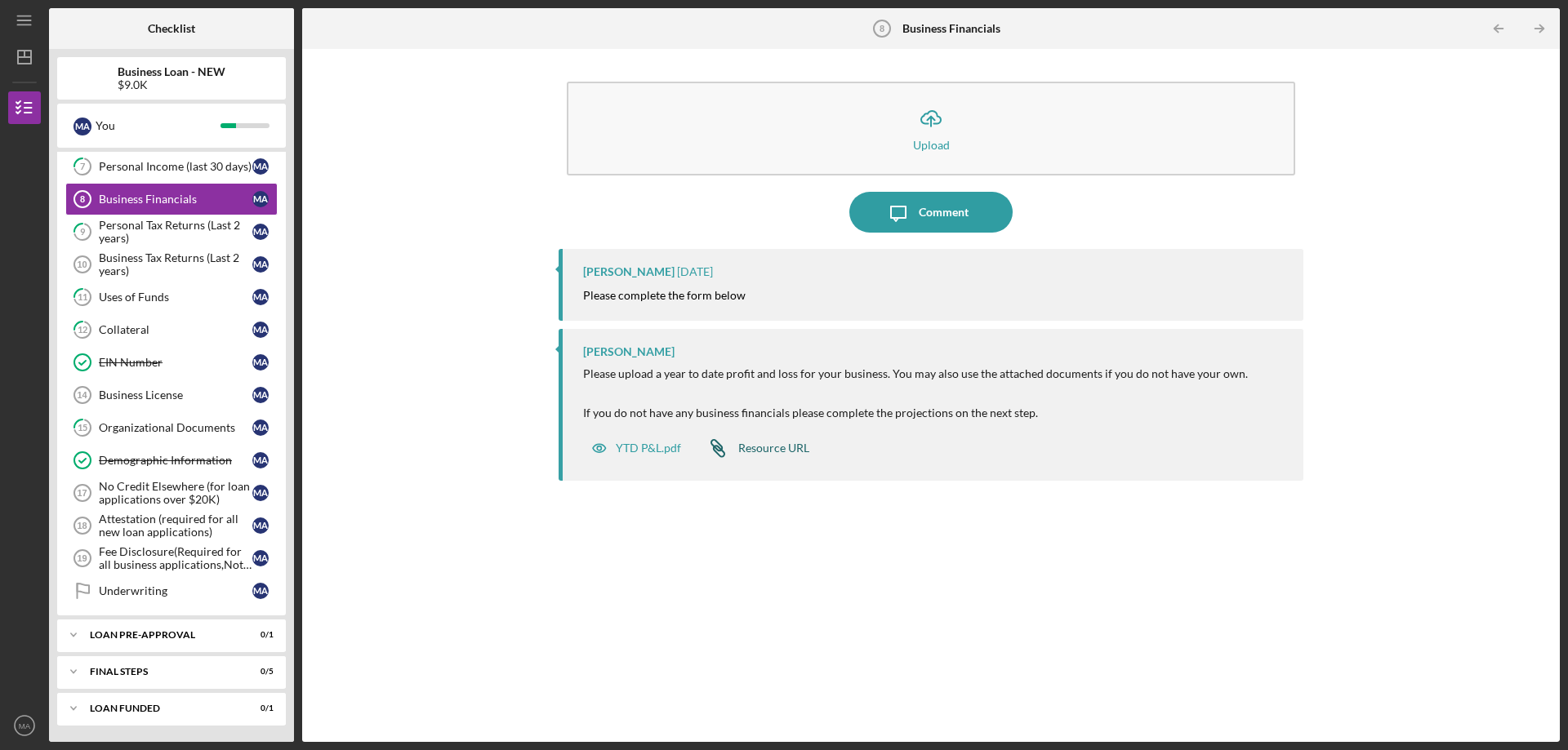
click at [765, 443] on div "Resource URL" at bounding box center [773, 448] width 71 height 13
click at [641, 450] on div "YTD P&L.pdf" at bounding box center [649, 448] width 65 height 13
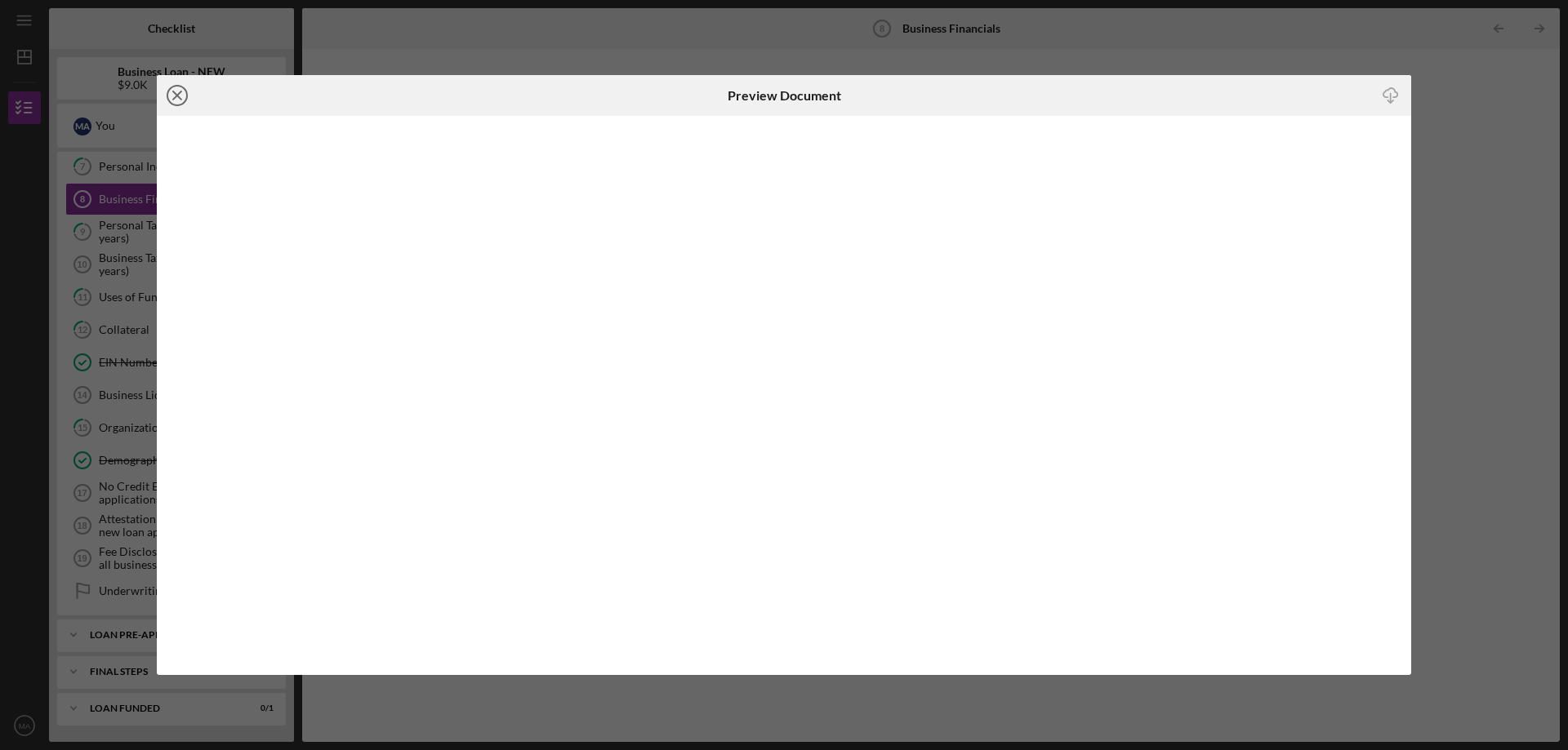
click at [180, 85] on circle at bounding box center [177, 95] width 19 height 19
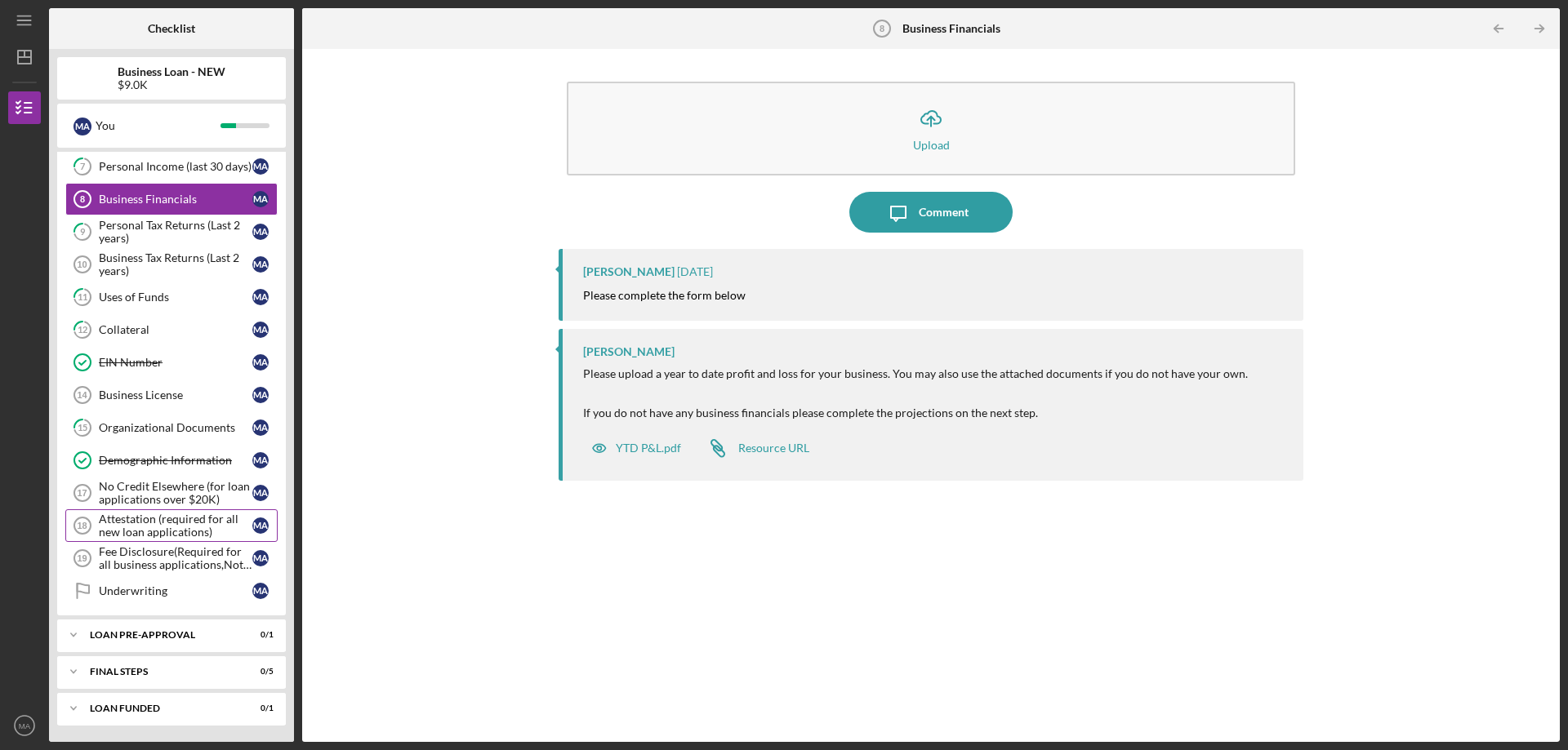
click at [148, 523] on div "Attestation (required for all new loan applications)" at bounding box center [176, 525] width 154 height 26
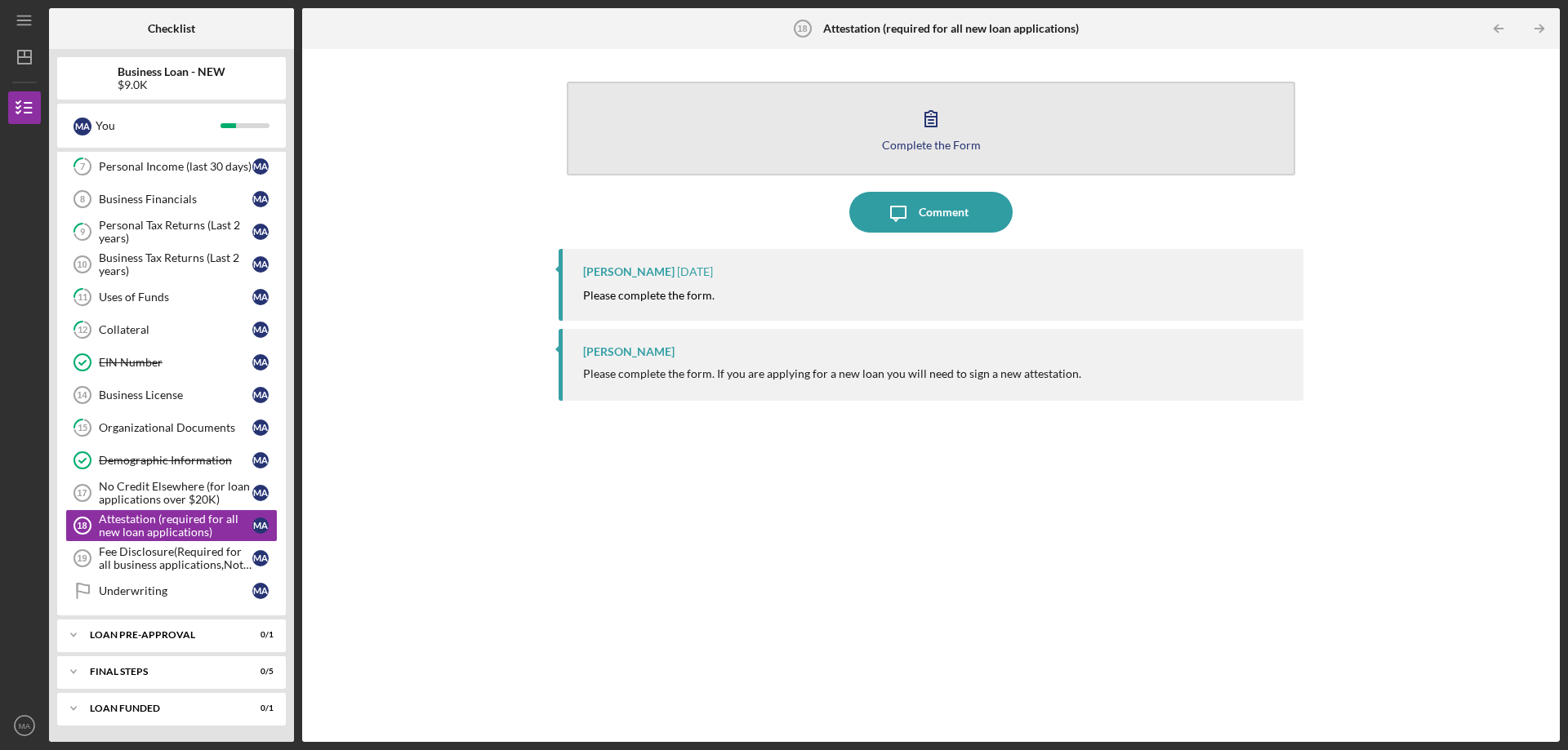
click at [943, 121] on icon "button" at bounding box center [931, 118] width 40 height 40
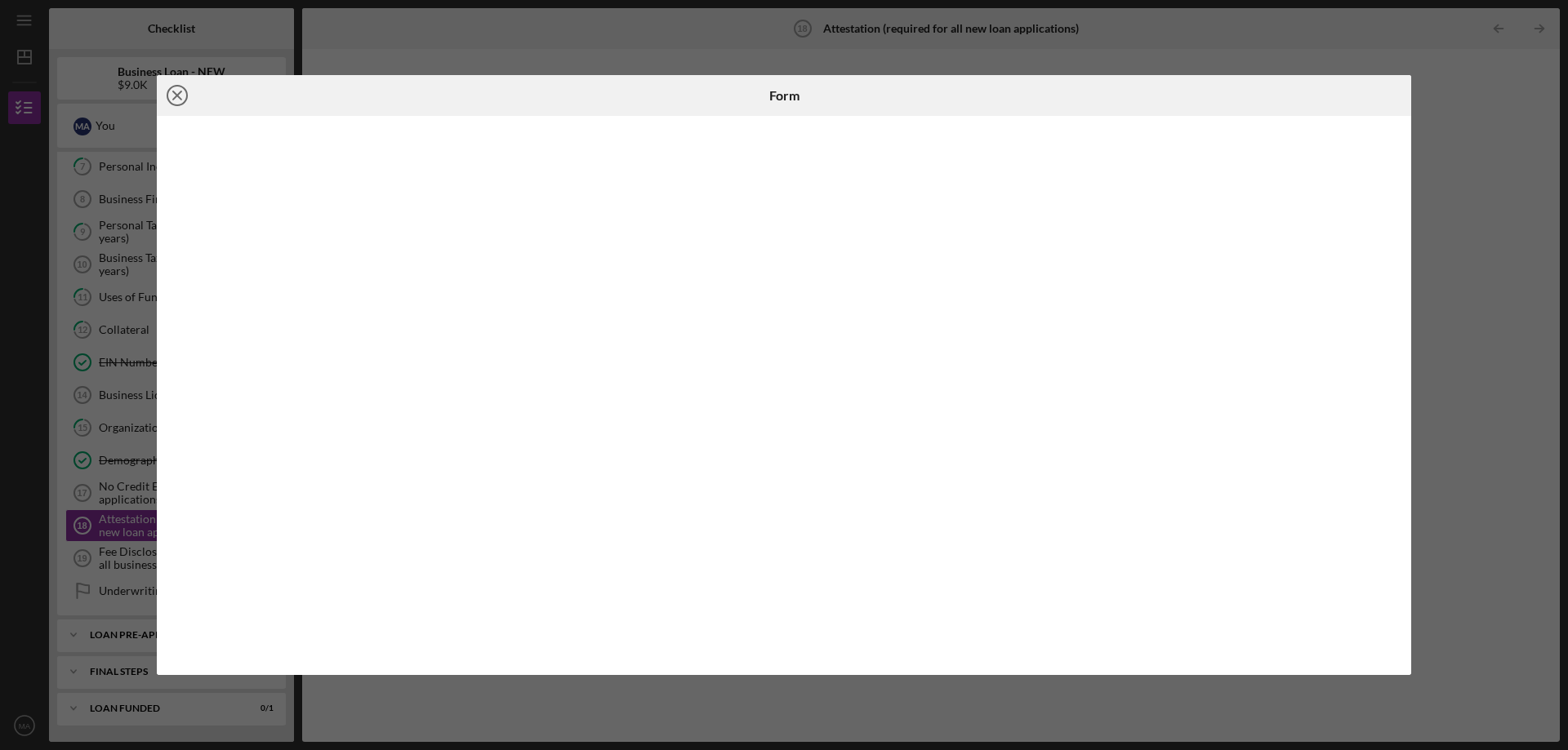
click at [184, 98] on icon "Icon/Close" at bounding box center [177, 95] width 40 height 40
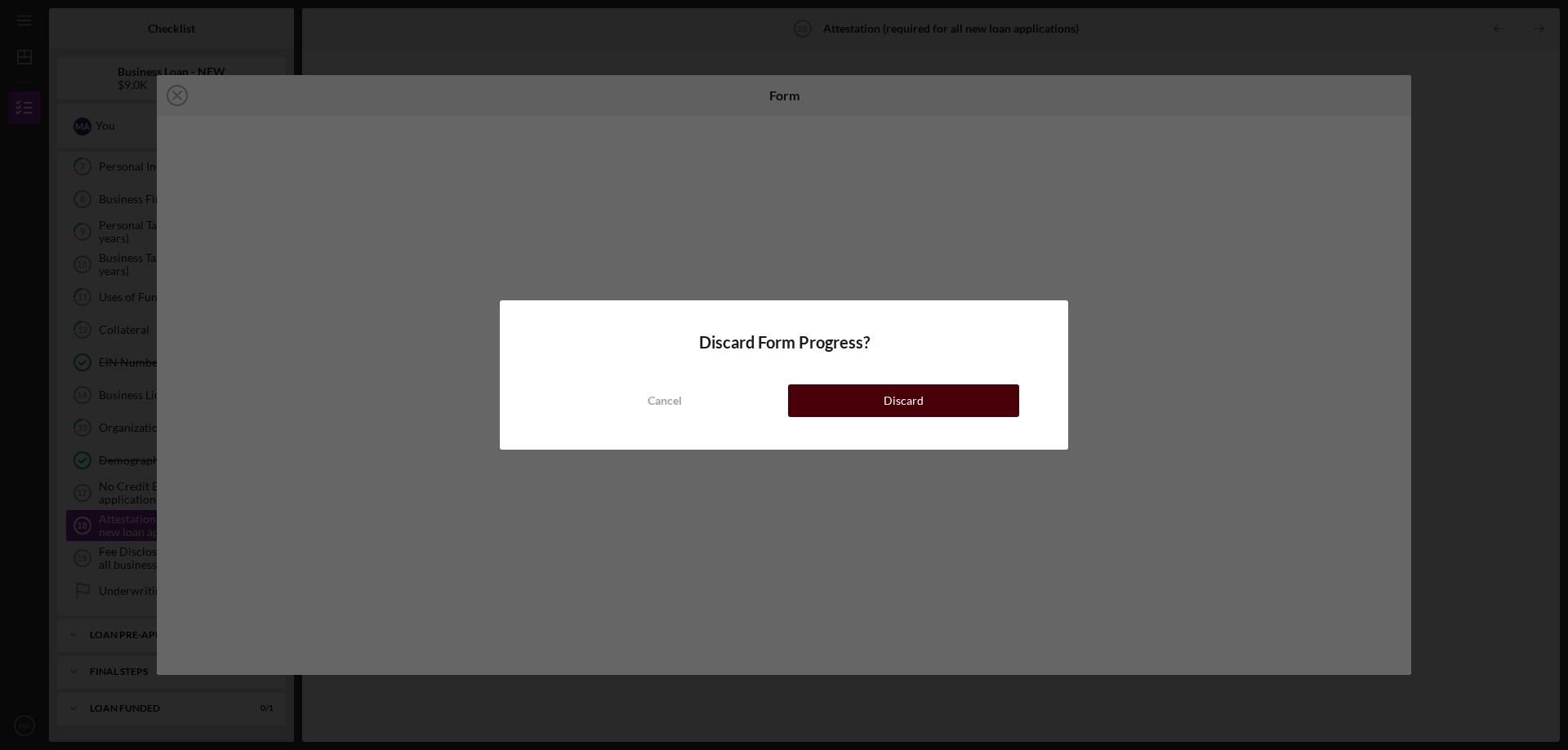
click at [903, 411] on div "Discard" at bounding box center [904, 400] width 40 height 33
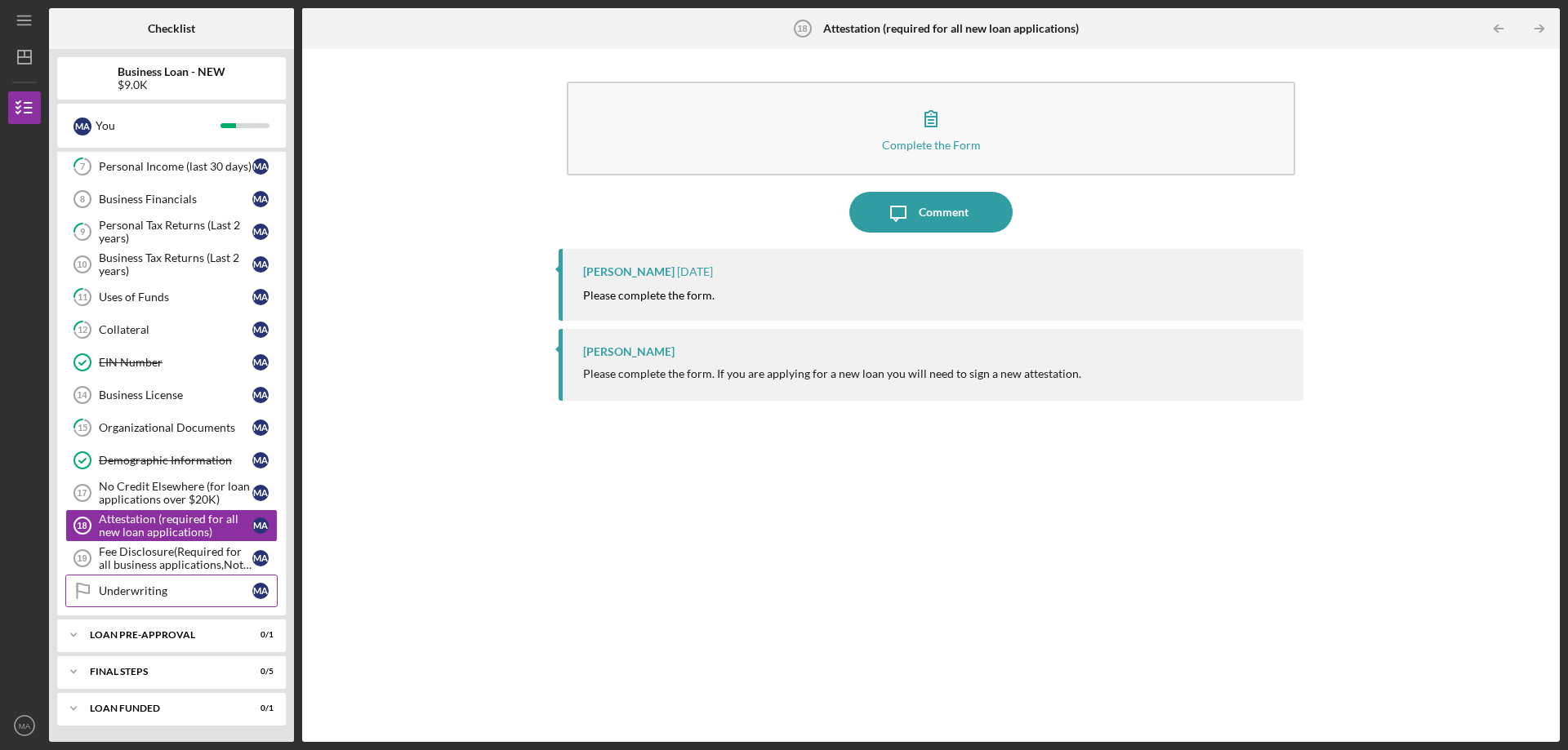
click at [177, 593] on div "Underwriting" at bounding box center [176, 592] width 154 height 13
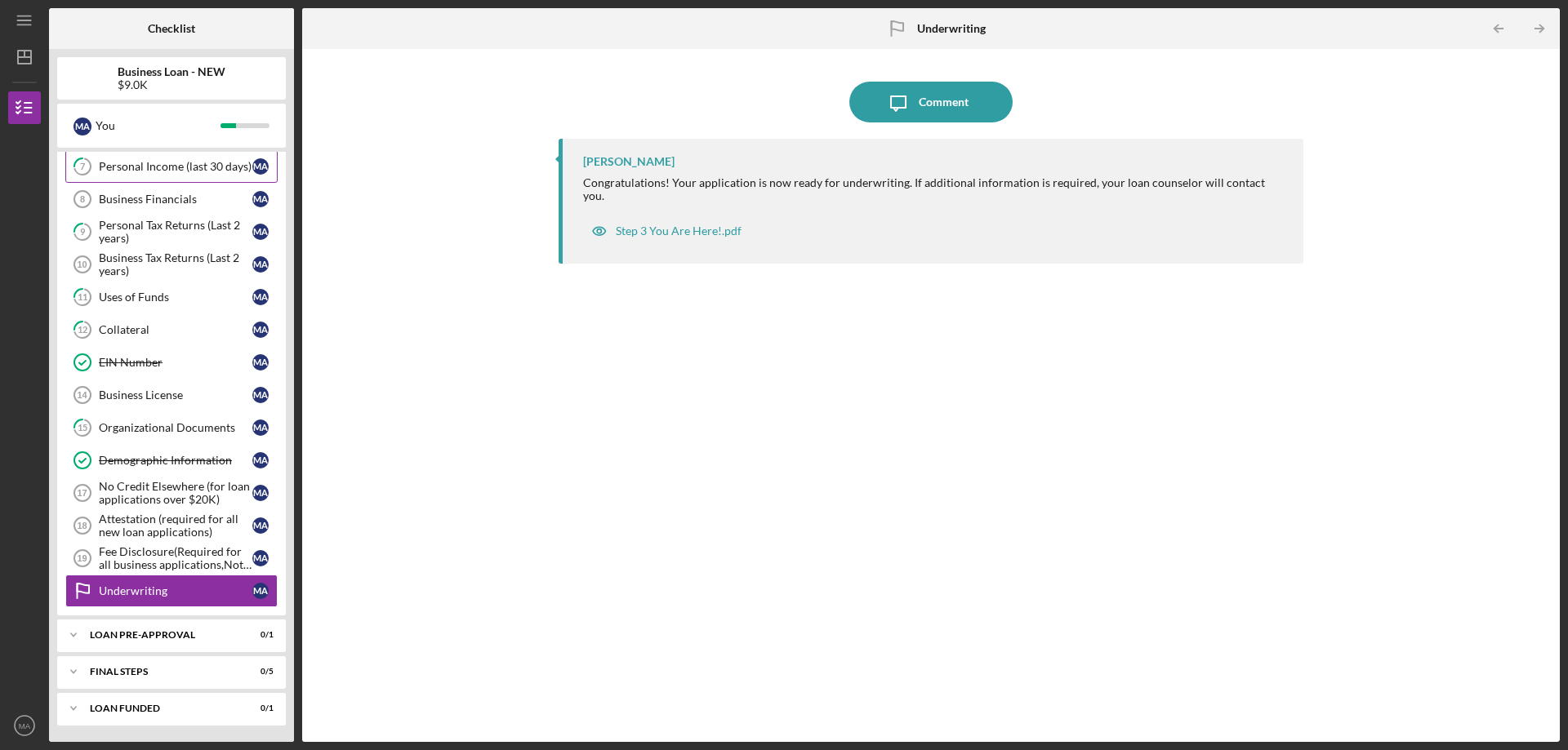
click at [166, 169] on div "Personal Income (last 30 days)" at bounding box center [176, 167] width 154 height 13
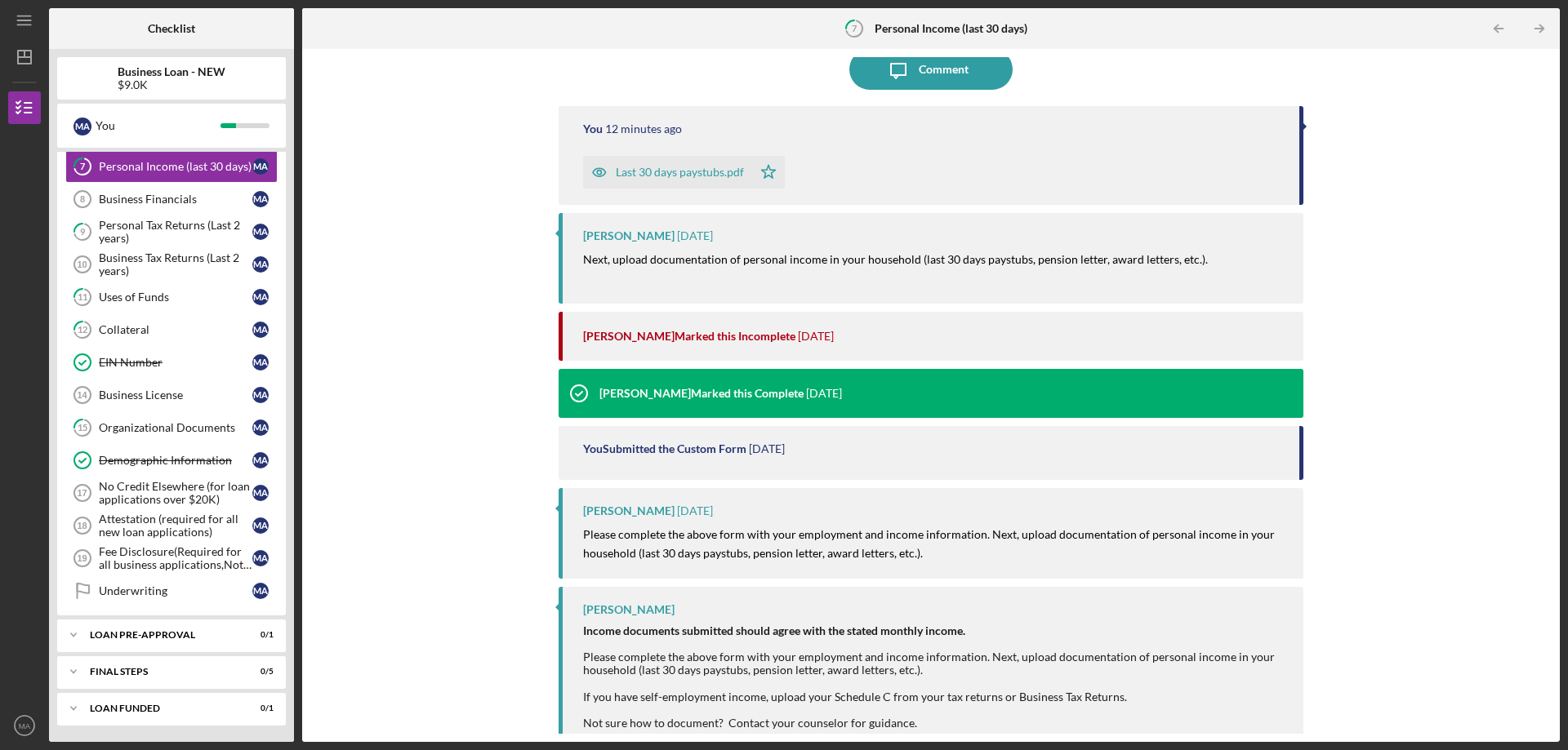
scroll to position [185, 0]
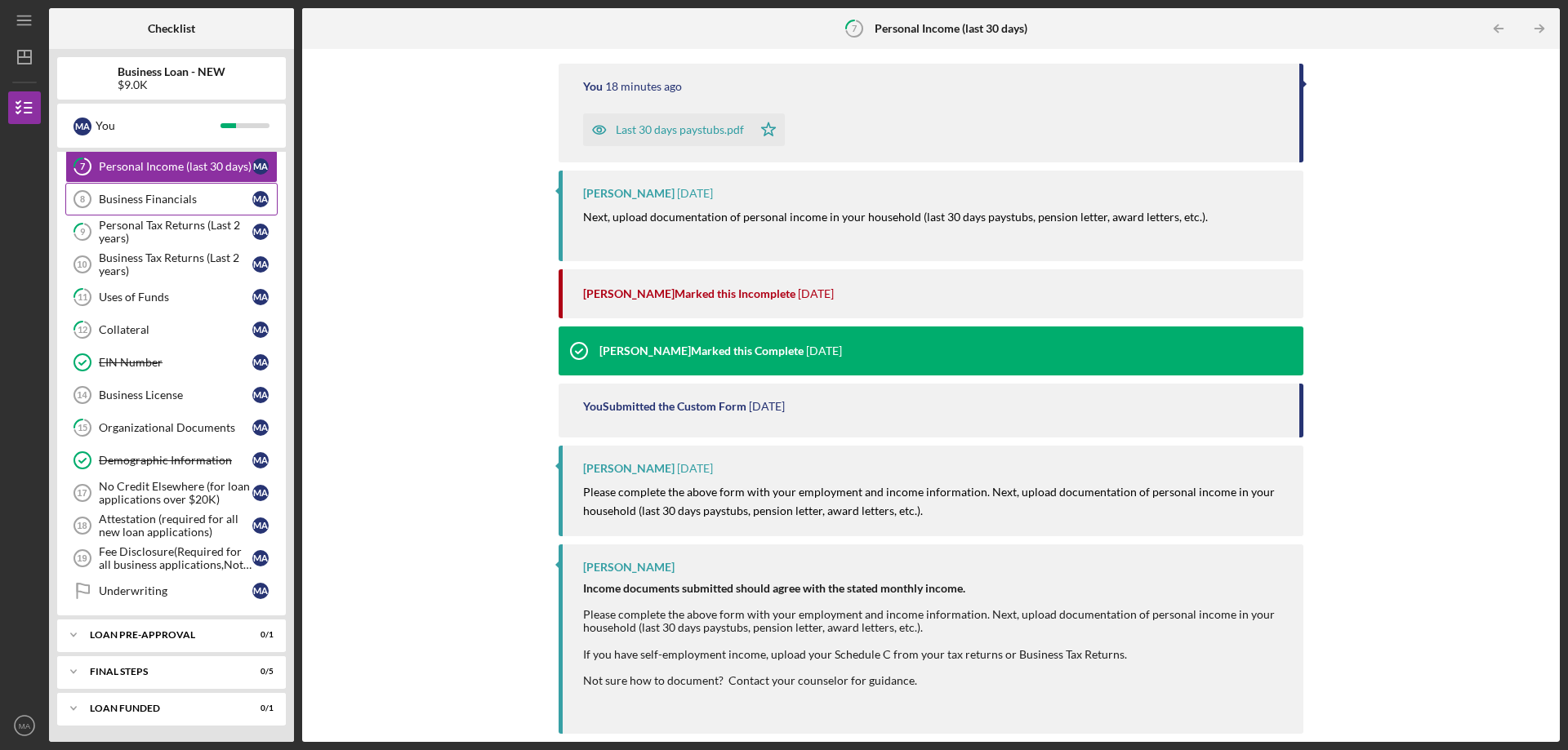
click at [188, 206] on link "Business Financials 8 Business Financials M A" at bounding box center [171, 199] width 212 height 33
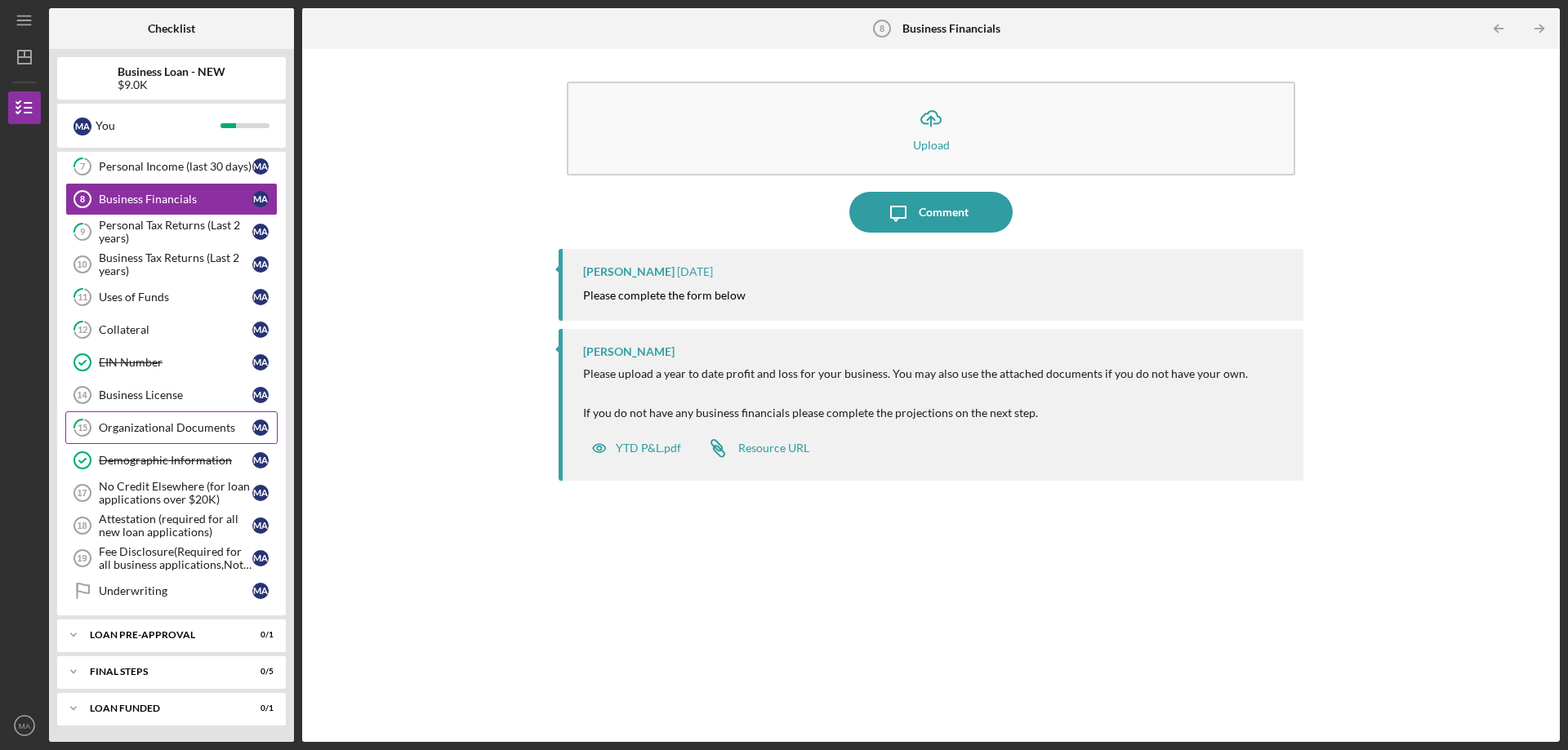
click at [190, 422] on div "Organizational Documents" at bounding box center [176, 428] width 154 height 13
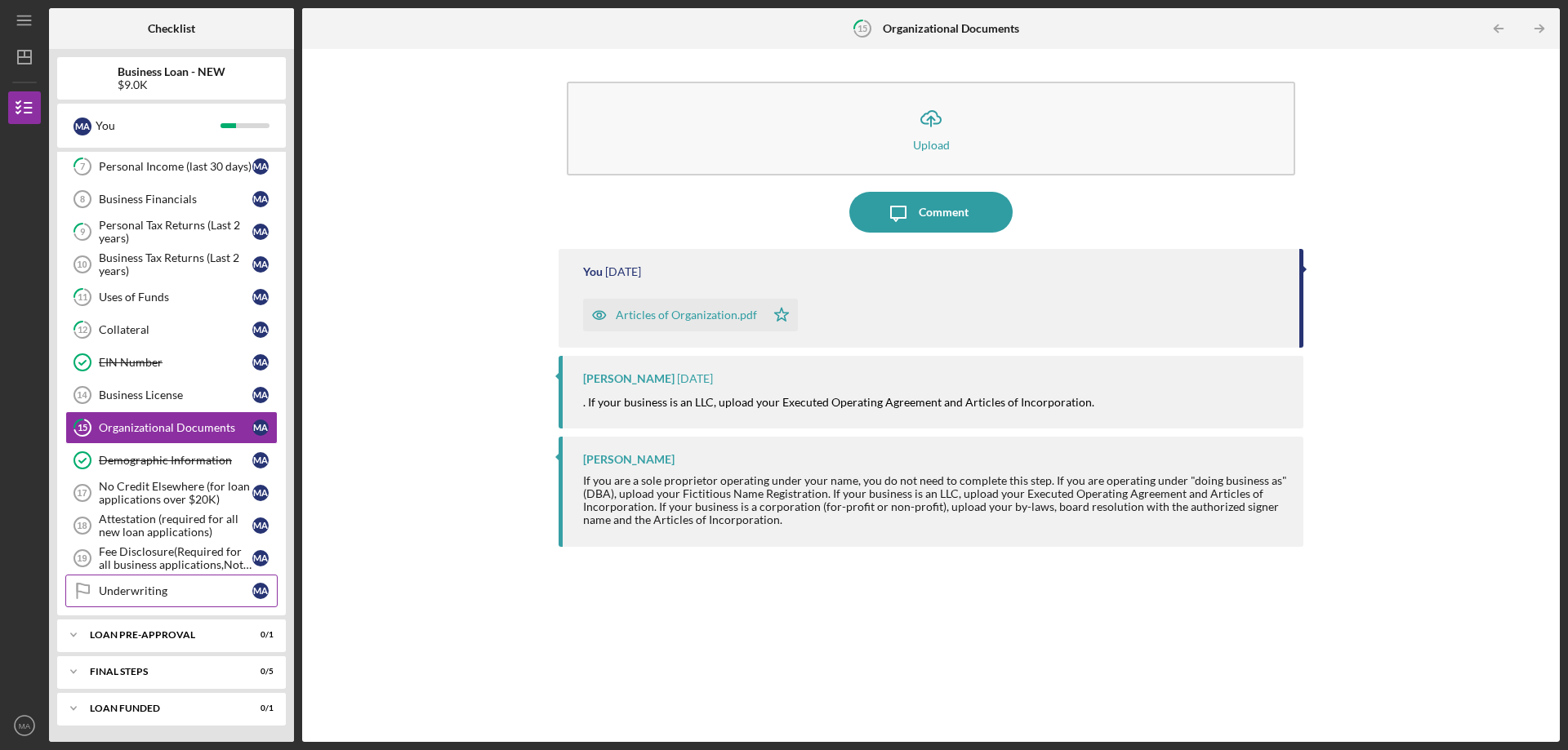
click at [159, 582] on link "Underwriting Underwriting M A" at bounding box center [171, 591] width 212 height 33
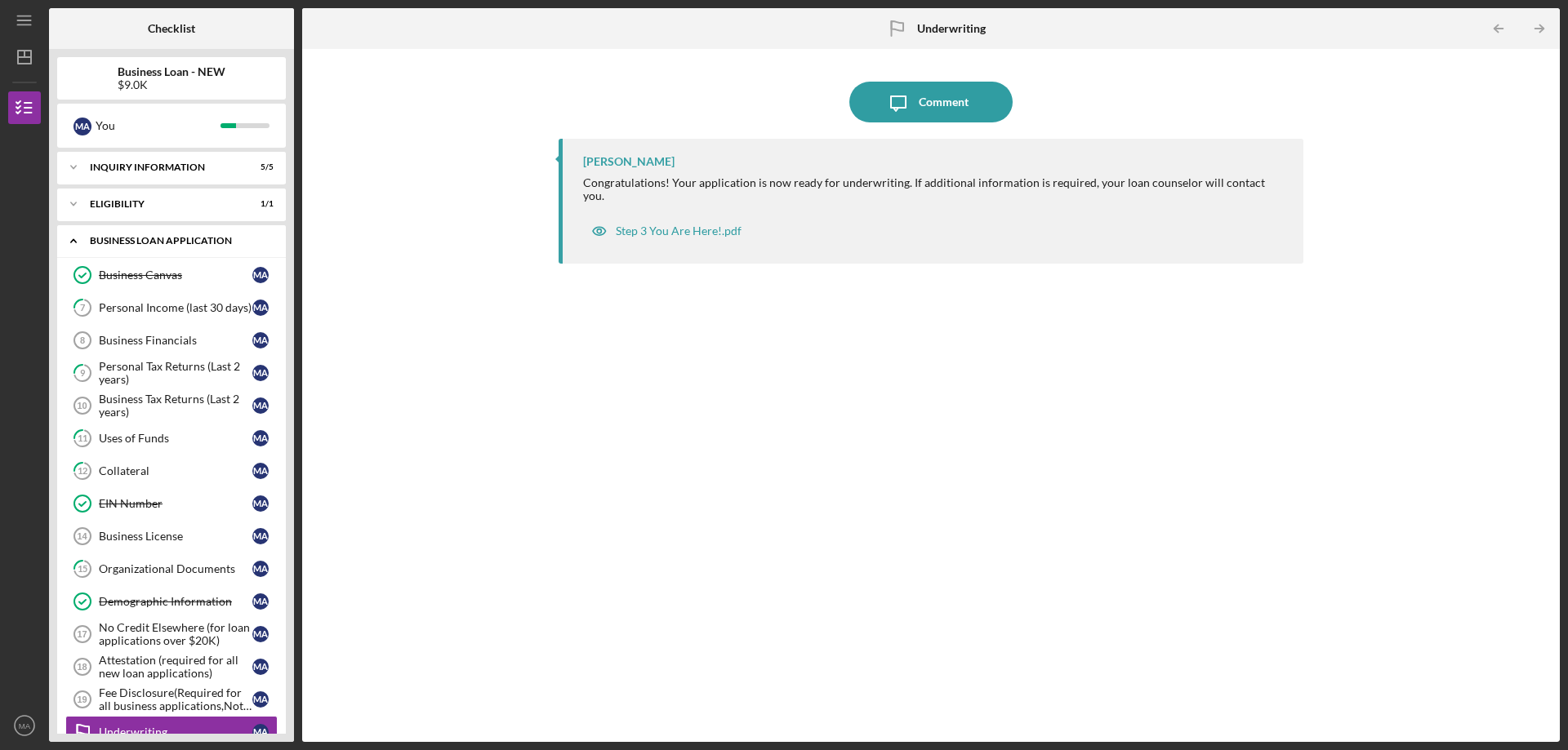
click at [123, 243] on div "BUSINESS LOAN APPLICATION" at bounding box center [177, 241] width 176 height 10
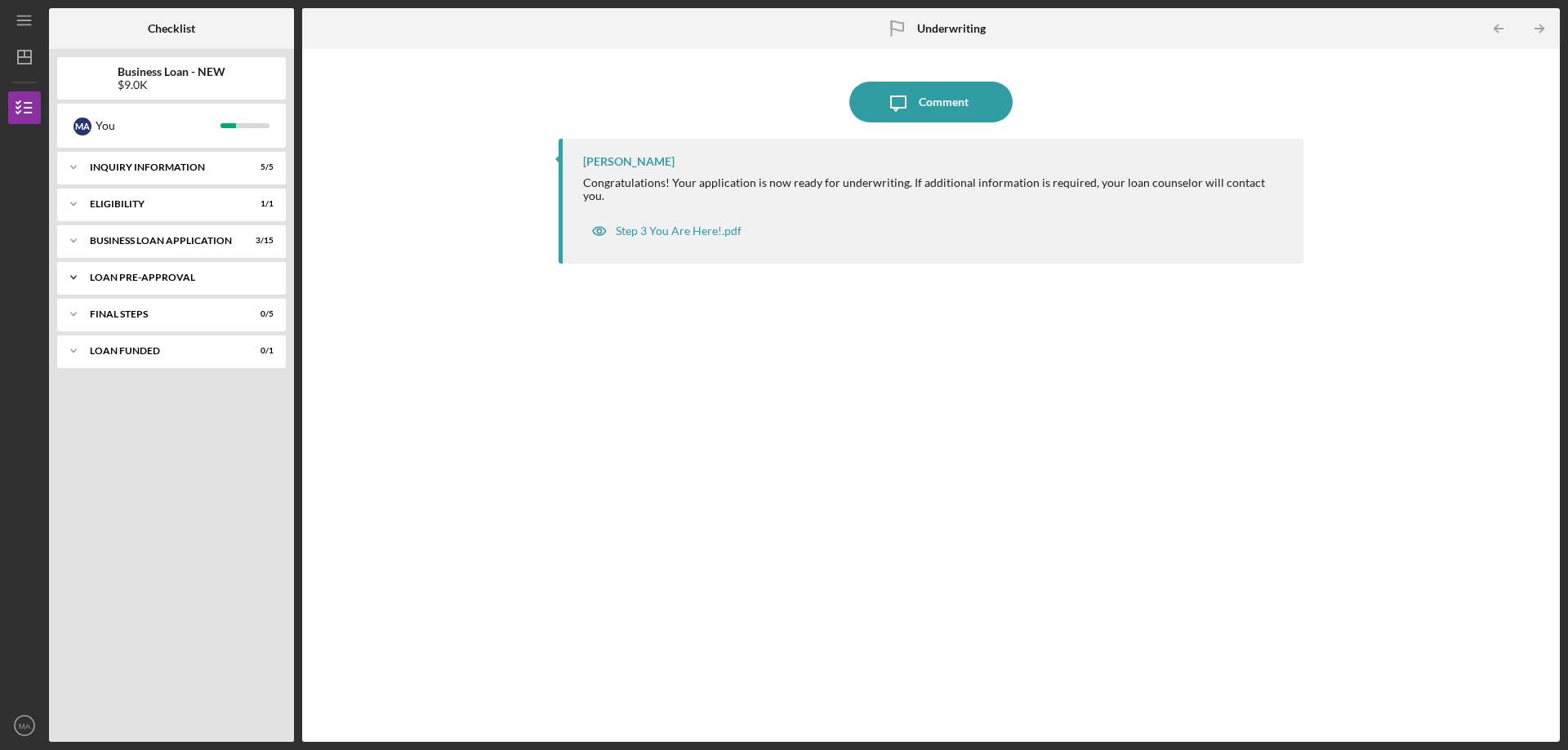
click at [128, 278] on div "LOAN PRE-APPROVAL" at bounding box center [177, 278] width 176 height 10
click at [136, 308] on div "Loan Pre-Approval" at bounding box center [176, 312] width 154 height 13
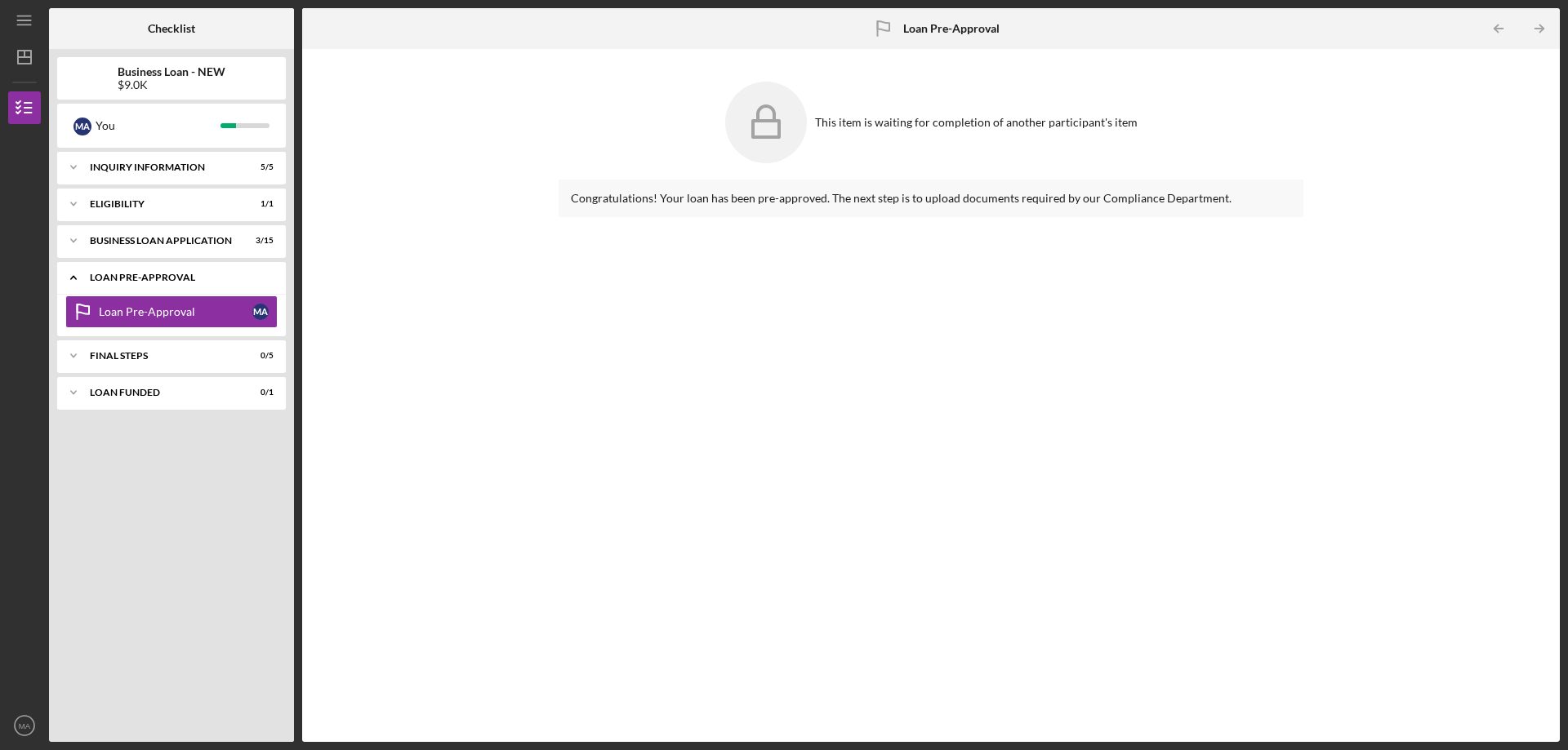
click at [149, 278] on div "LOAN PRE-APPROVAL" at bounding box center [177, 278] width 176 height 10
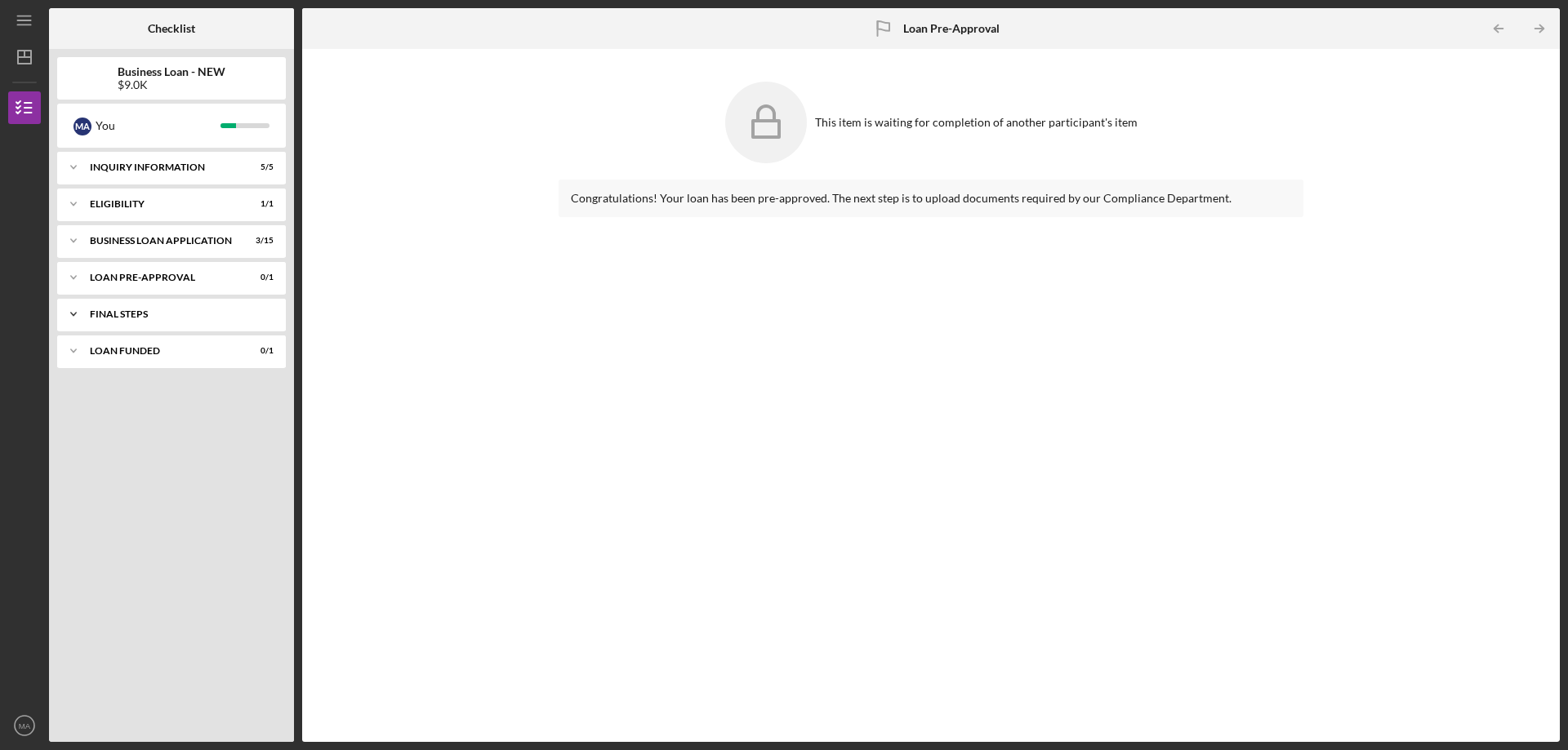
click at [141, 303] on div "Icon/Expander FINAL STEPS 0 / 5" at bounding box center [171, 314] width 229 height 33
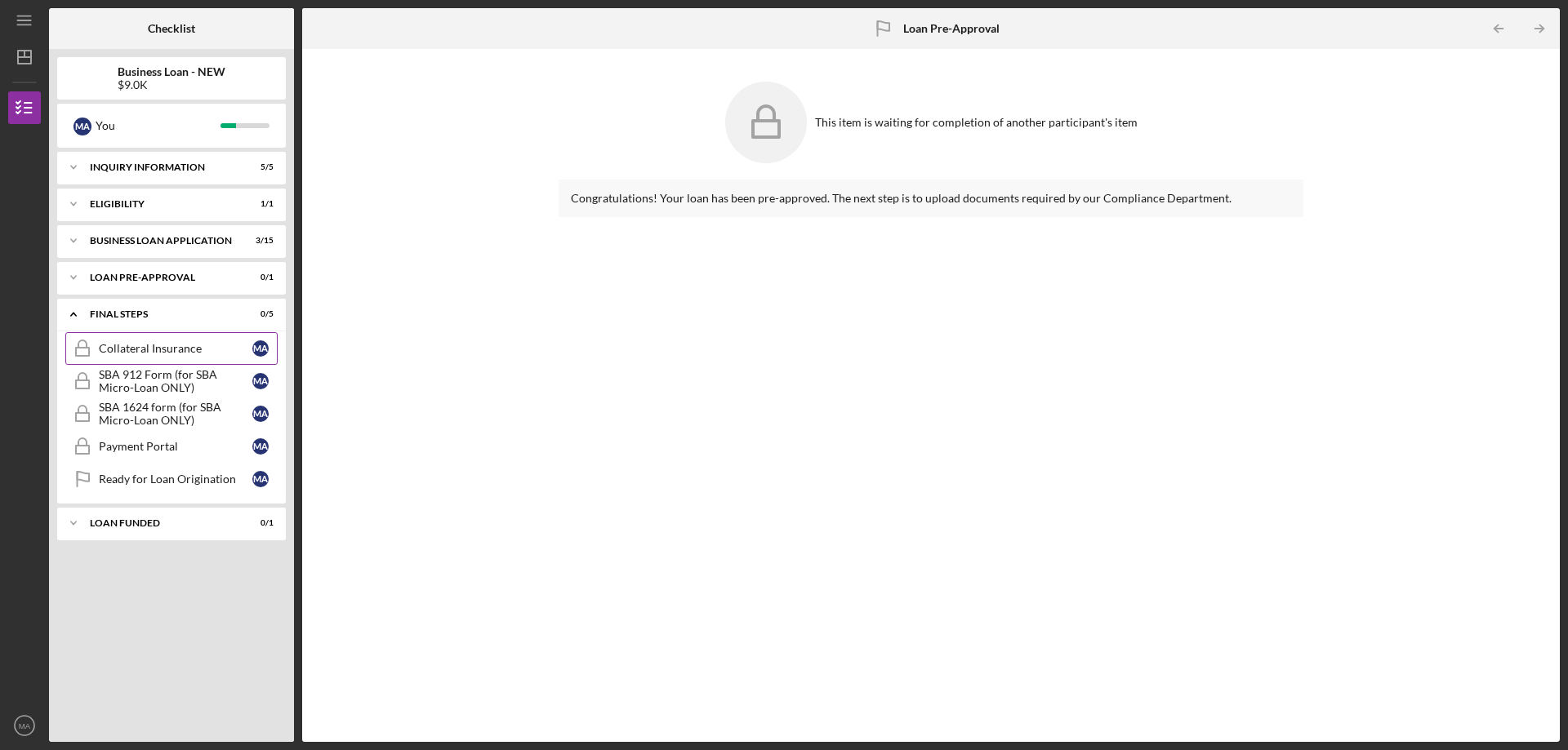
click at [150, 341] on link "Collateral Insurance Collateral Insurance M A" at bounding box center [171, 349] width 212 height 33
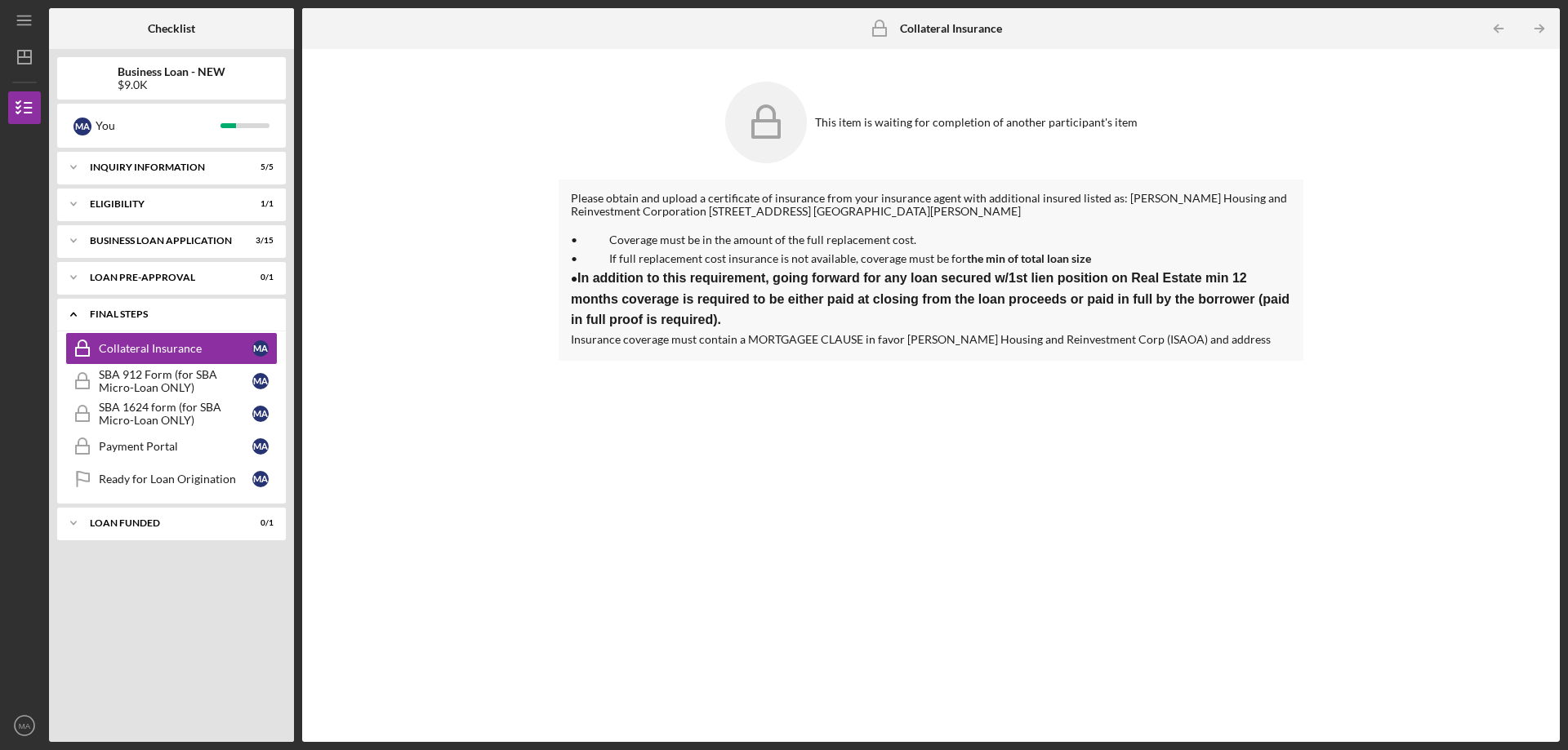
click at [130, 313] on div "FINAL STEPS" at bounding box center [177, 314] width 176 height 10
